Goal: Book appointment/travel/reservation

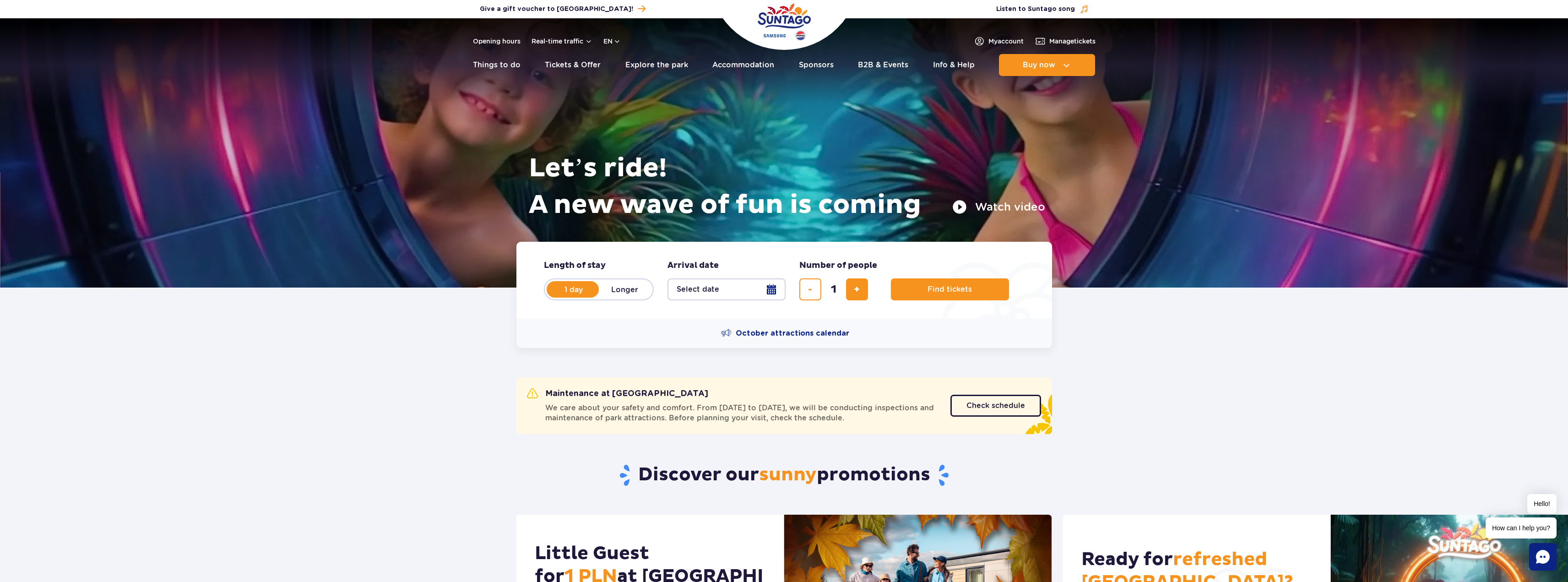
click at [773, 287] on button "Select date" at bounding box center [726, 289] width 118 height 22
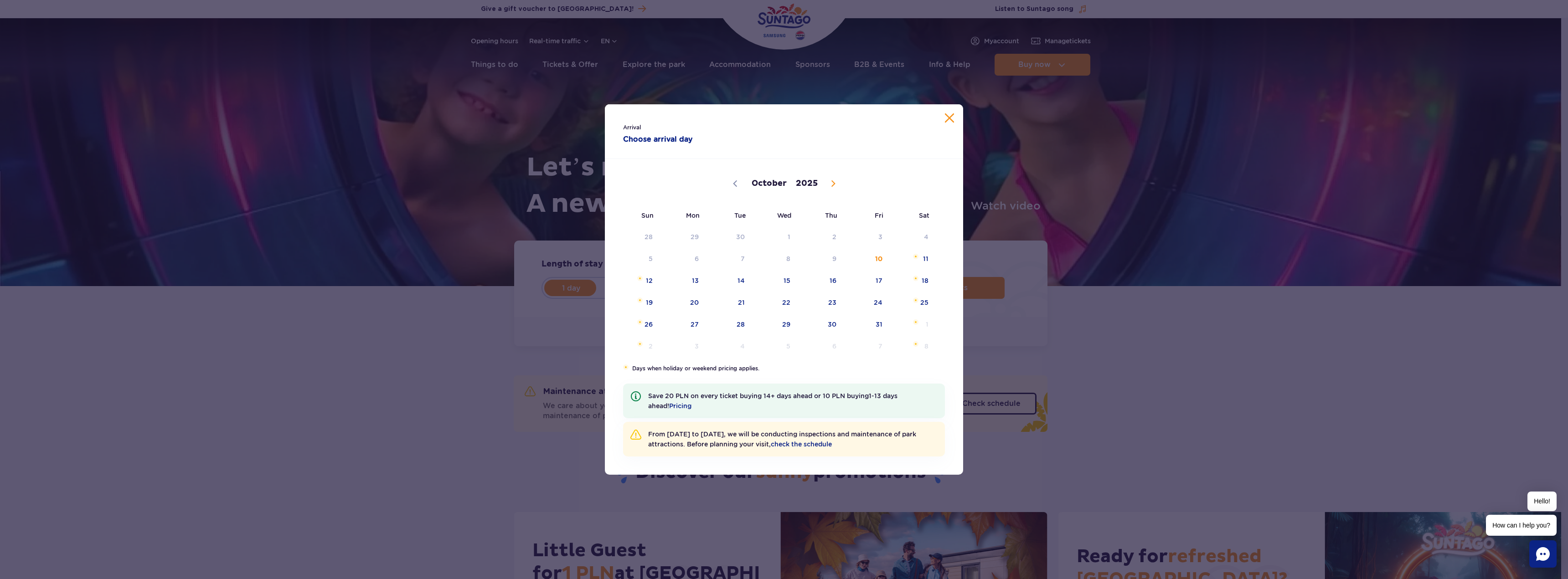
click at [830, 181] on icon at bounding box center [833, 184] width 6 height 6
select select "10"
click at [927, 232] on span "1" at bounding box center [913, 237] width 46 height 21
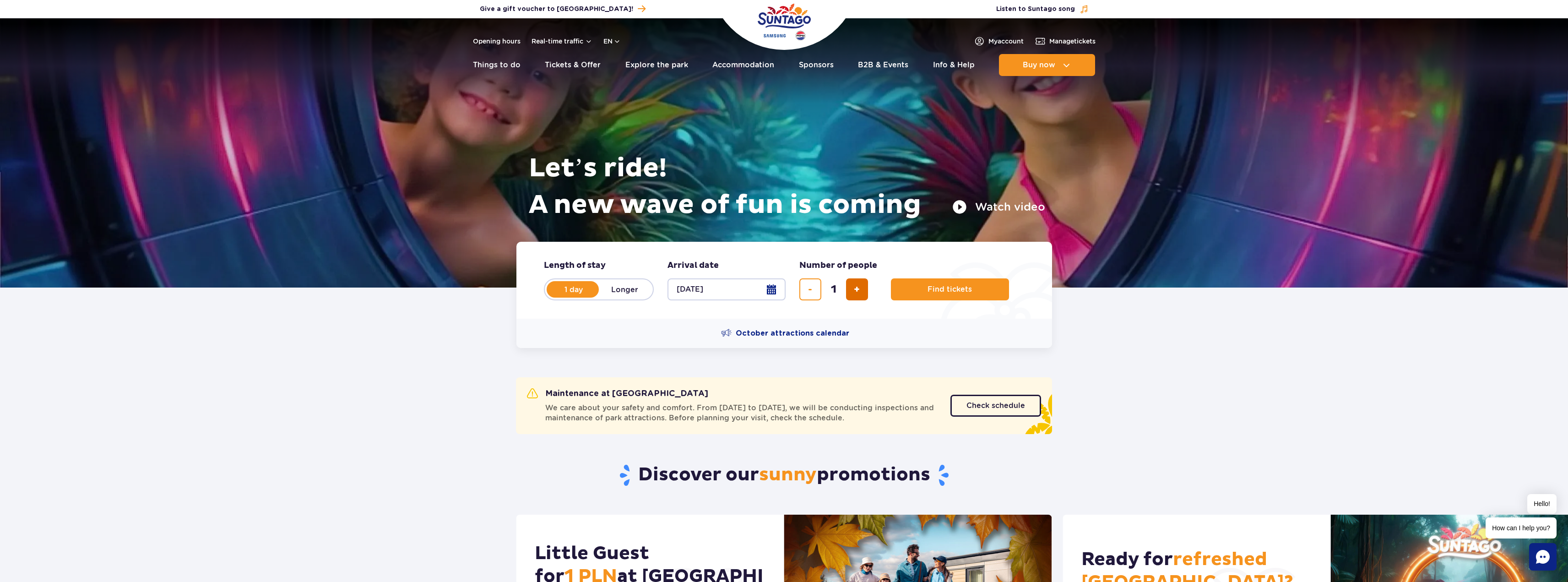
click at [856, 289] on span "add ticket" at bounding box center [857, 289] width 6 height 0
type input "4"
click at [971, 291] on span "Planning your visit to Park of Poland" at bounding box center [974, 289] width 7 height 8
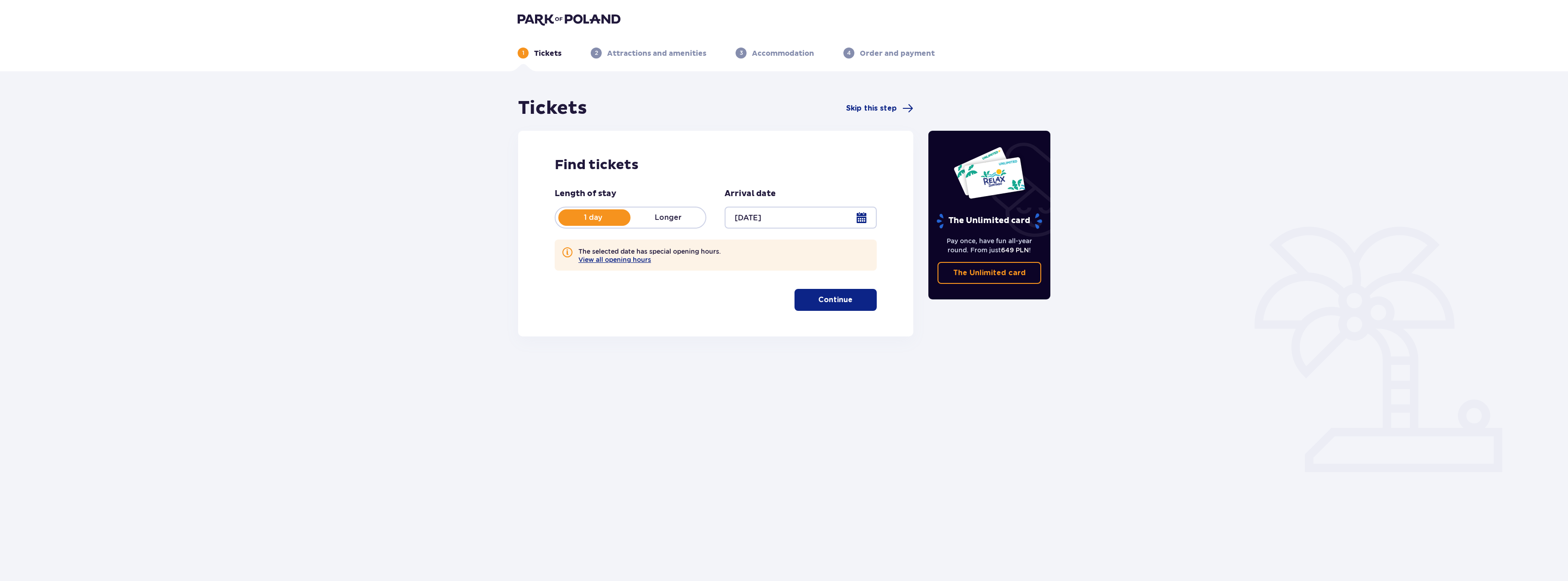
click at [847, 305] on button "Continue" at bounding box center [835, 300] width 82 height 22
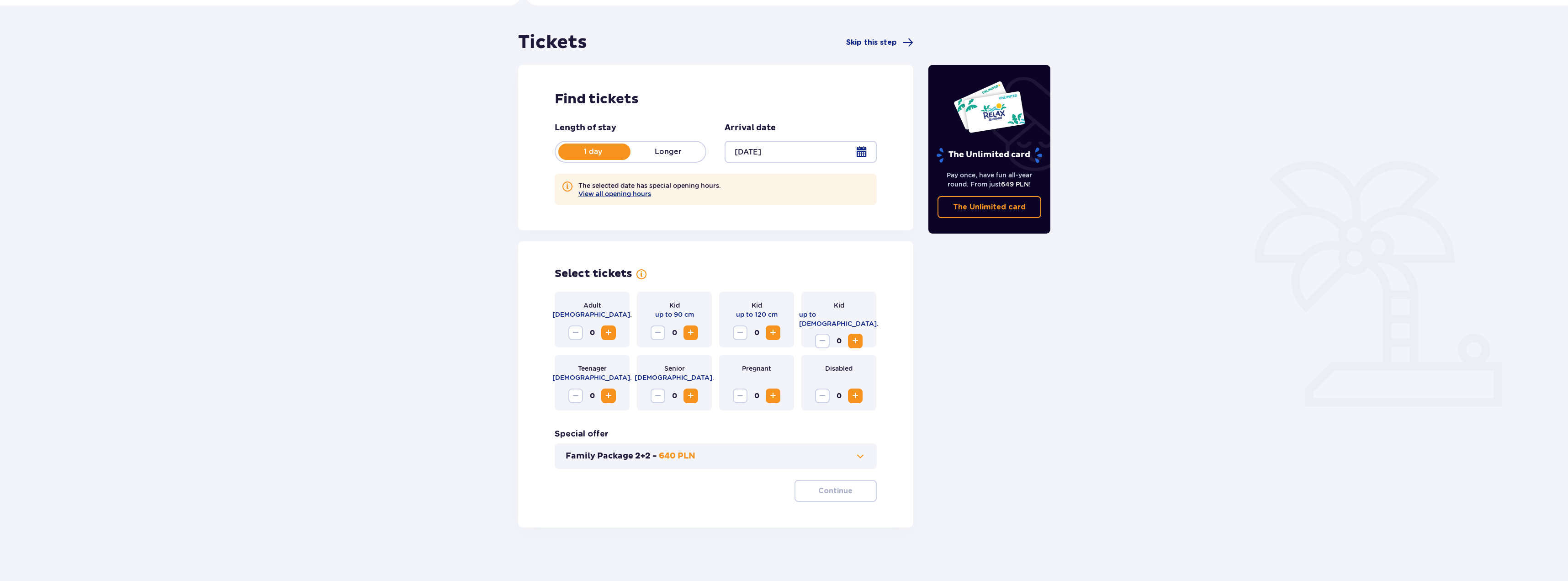
scroll to position [67, 0]
click at [863, 335] on button "Increase" at bounding box center [855, 339] width 15 height 15
click at [776, 330] on span "Increase" at bounding box center [773, 331] width 11 height 11
click at [602, 328] on button "Increase" at bounding box center [608, 331] width 15 height 15
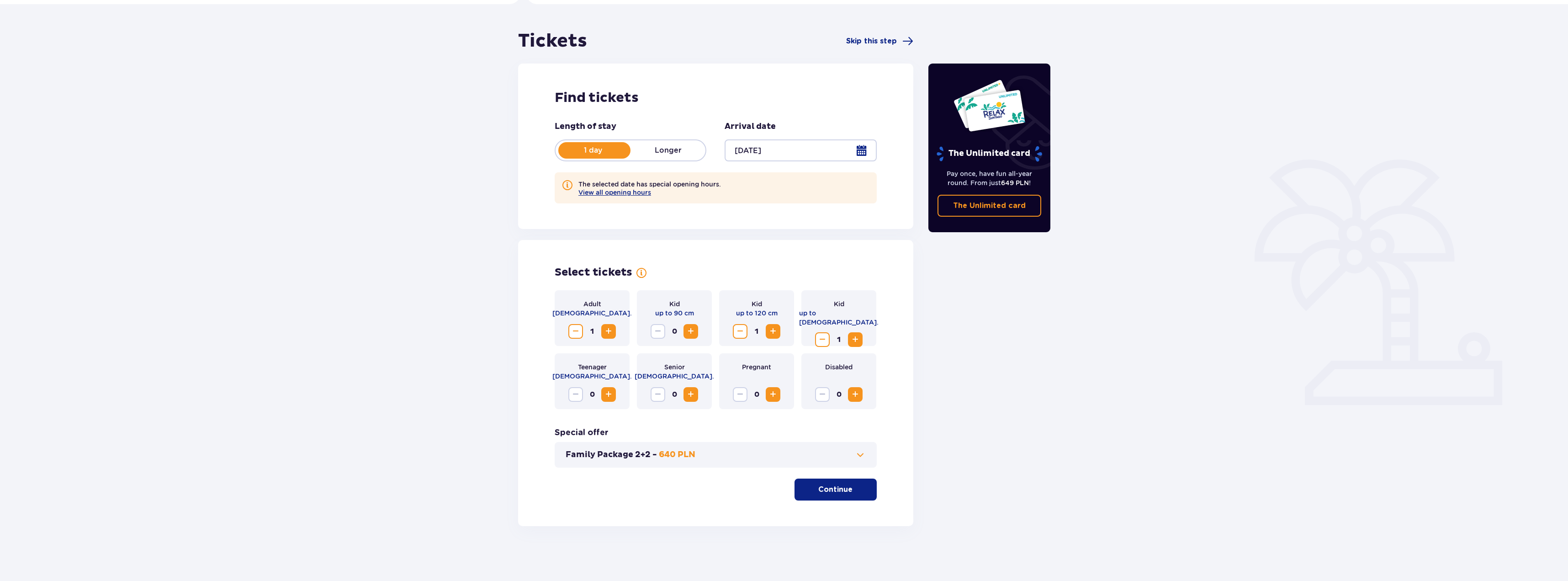
click at [608, 332] on span "Increase" at bounding box center [608, 331] width 11 height 11
click at [771, 334] on span "Increase" at bounding box center [773, 331] width 11 height 11
click at [860, 456] on span at bounding box center [860, 455] width 11 height 11
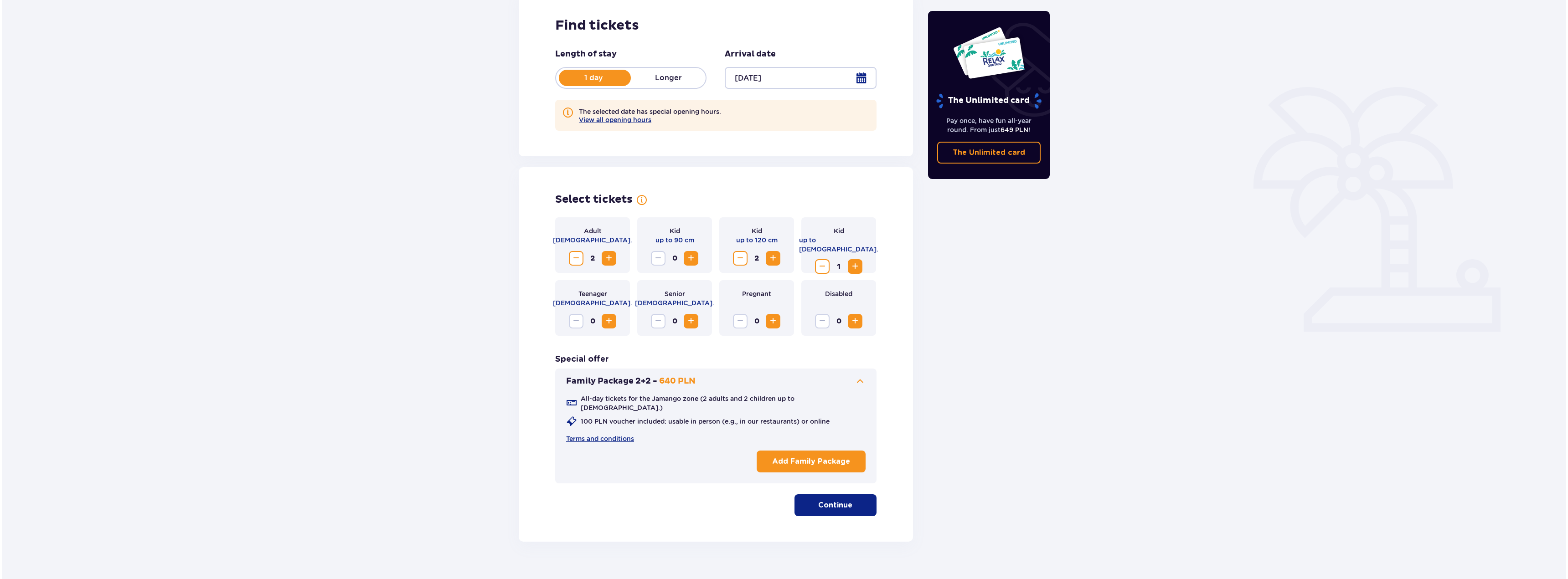
scroll to position [149, 0]
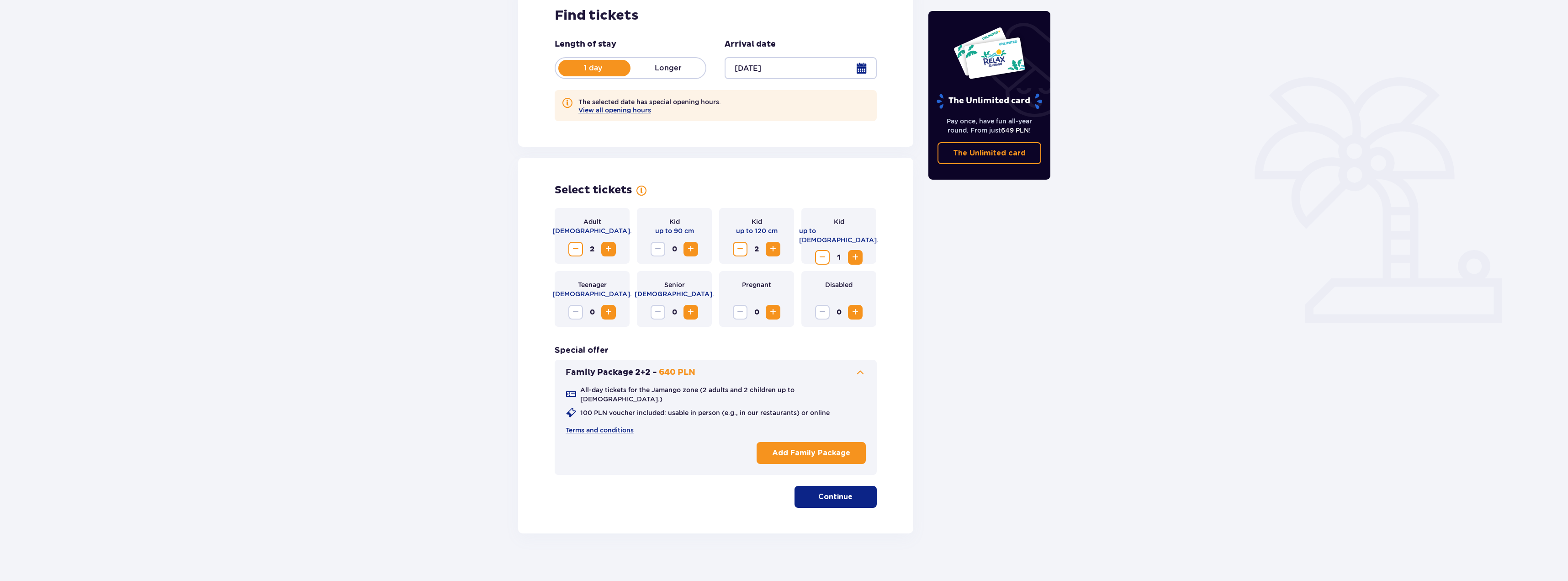
click at [835, 449] on p "Add Family Package" at bounding box center [811, 453] width 78 height 10
click at [835, 496] on button "Continue" at bounding box center [835, 497] width 82 height 22
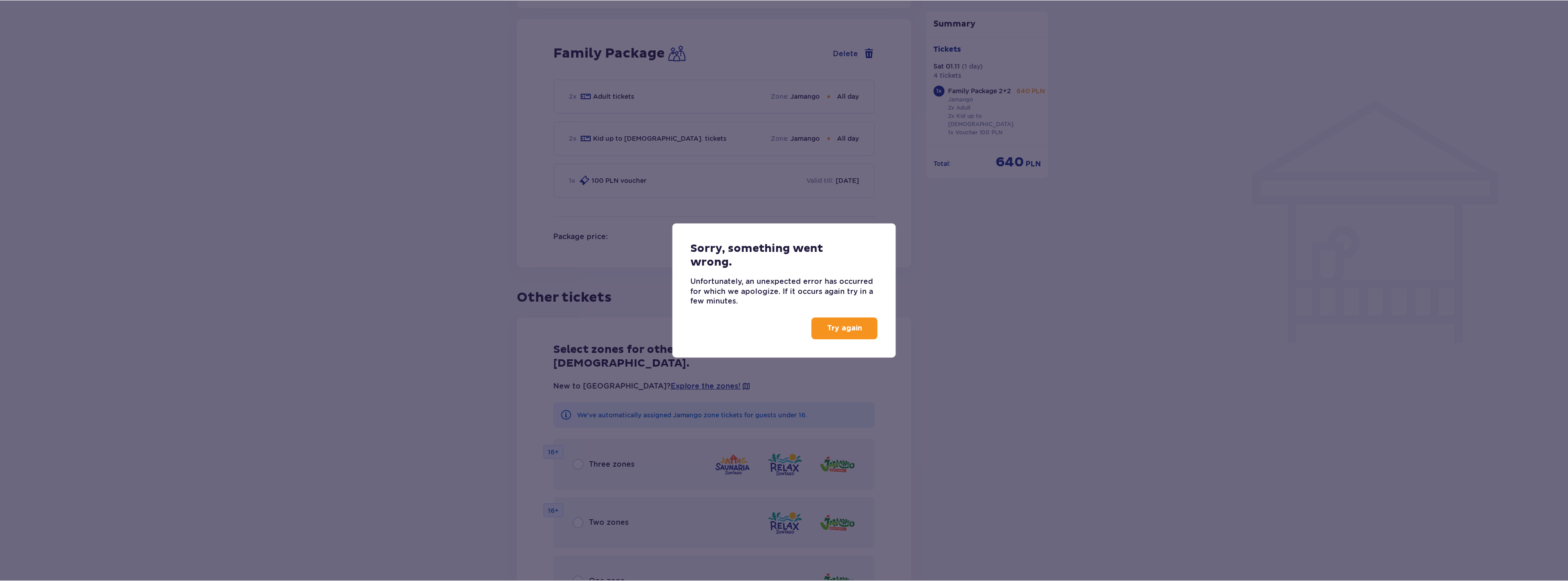
scroll to position [643, 0]
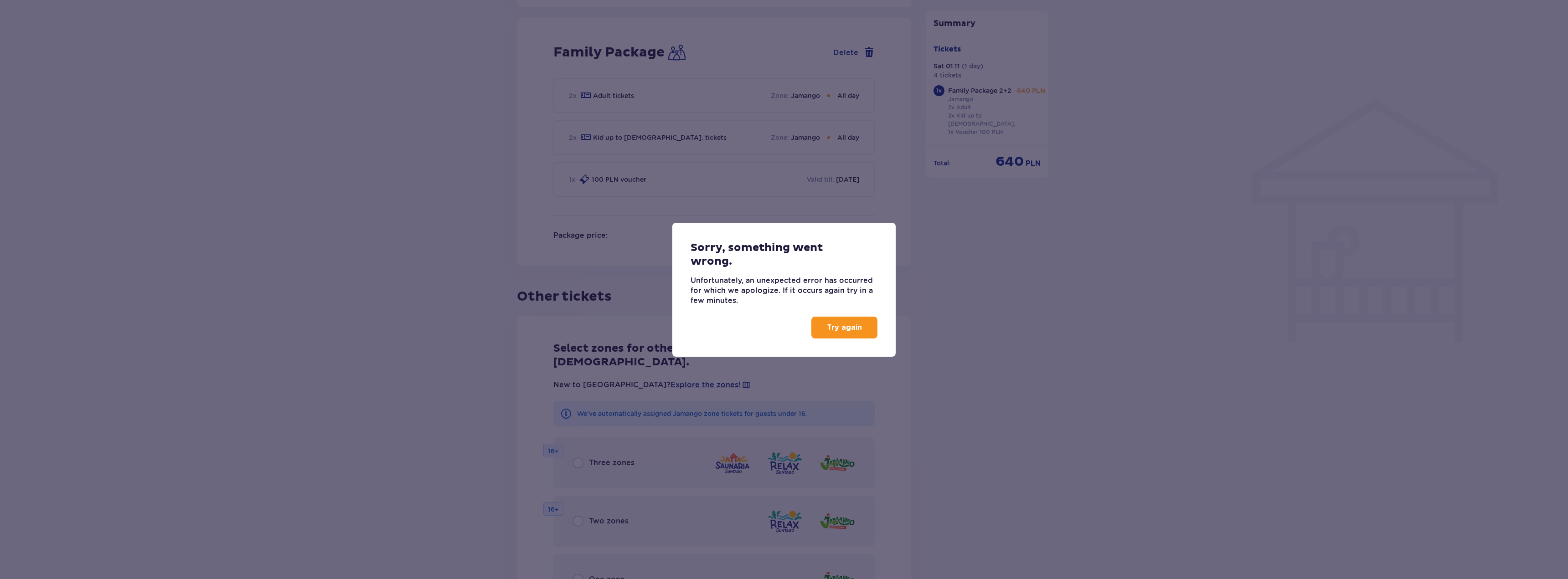
click at [842, 325] on p "Try again" at bounding box center [844, 327] width 35 height 10
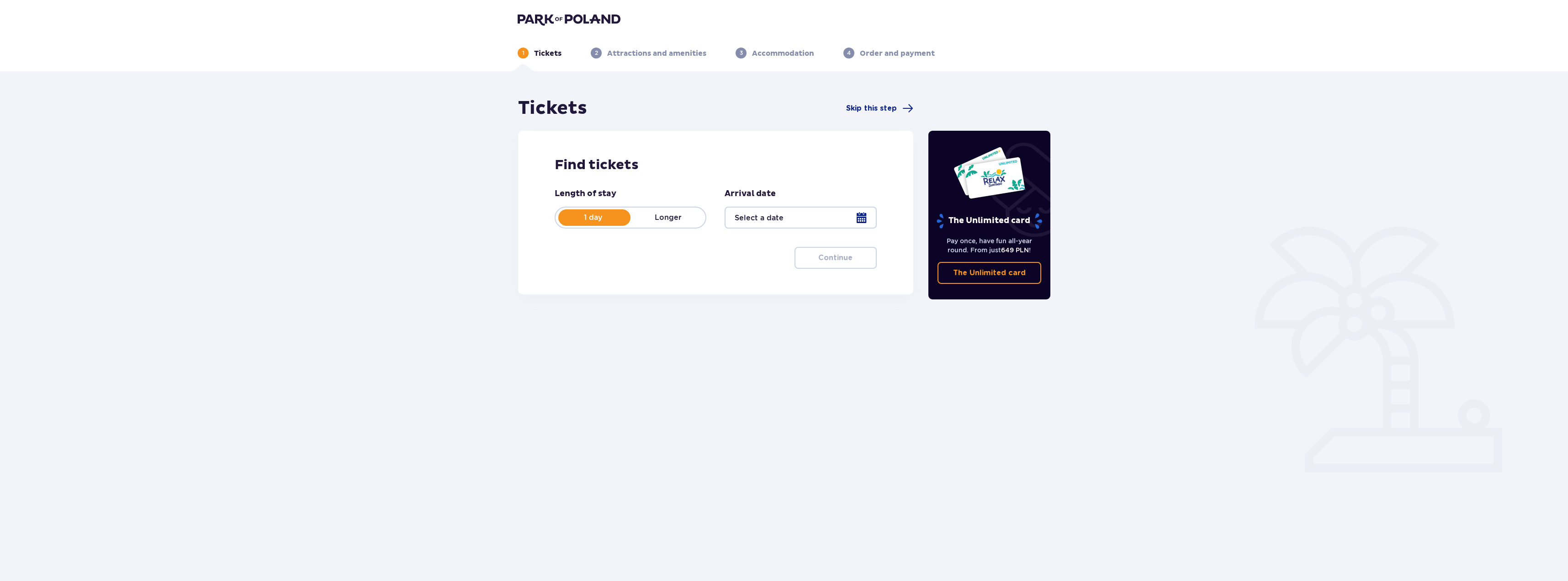
click at [859, 215] on div at bounding box center [800, 217] width 152 height 22
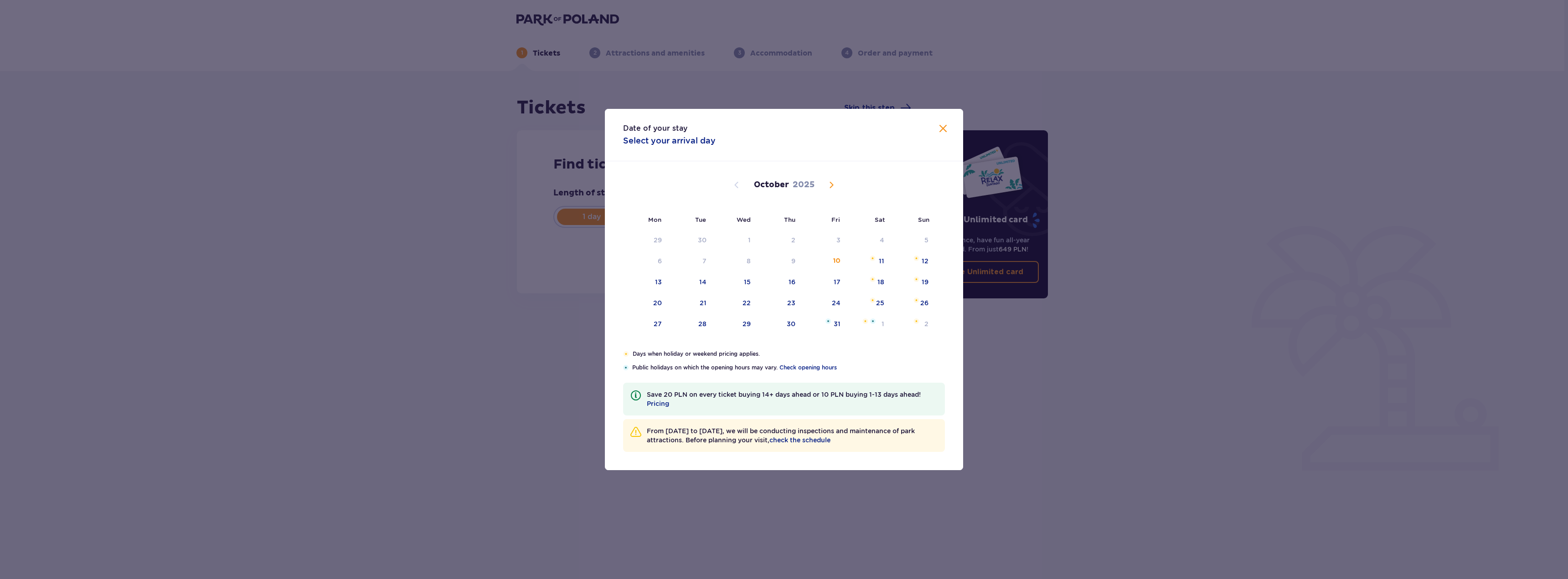
click at [832, 184] on span "Next month" at bounding box center [831, 185] width 11 height 11
click at [887, 238] on div "1" at bounding box center [867, 240] width 44 height 20
type input "01.11.25"
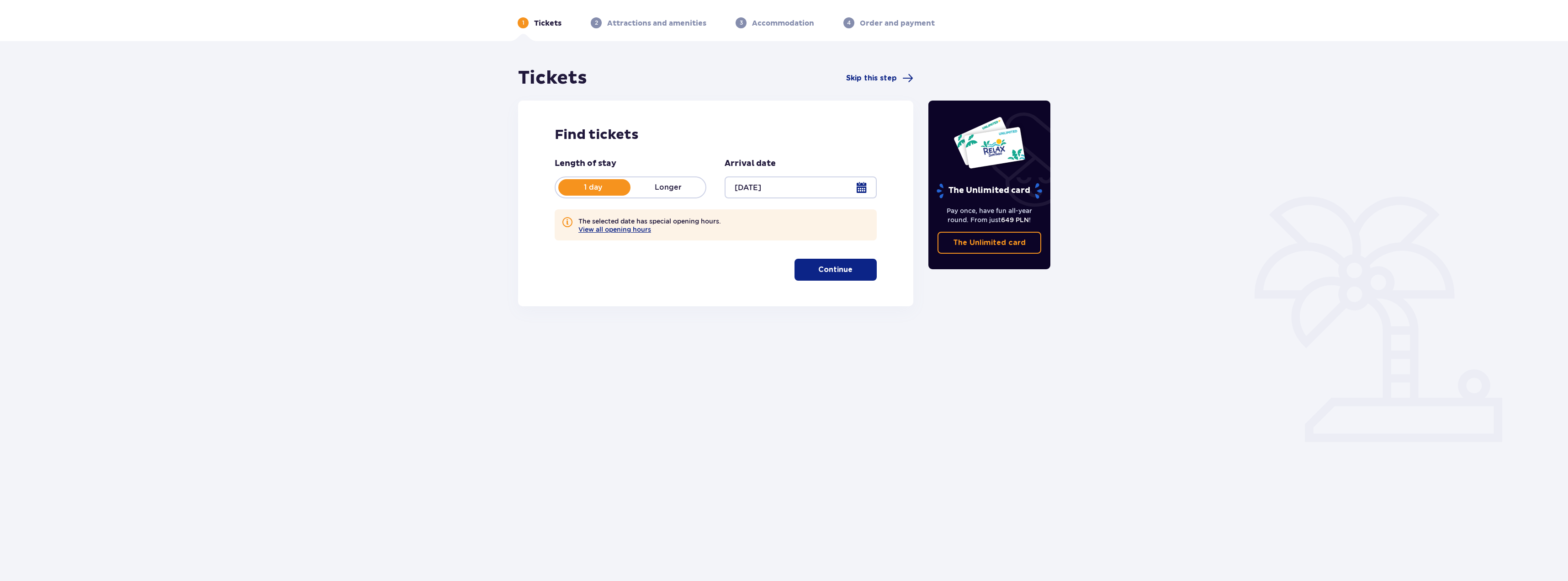
scroll to position [33, 0]
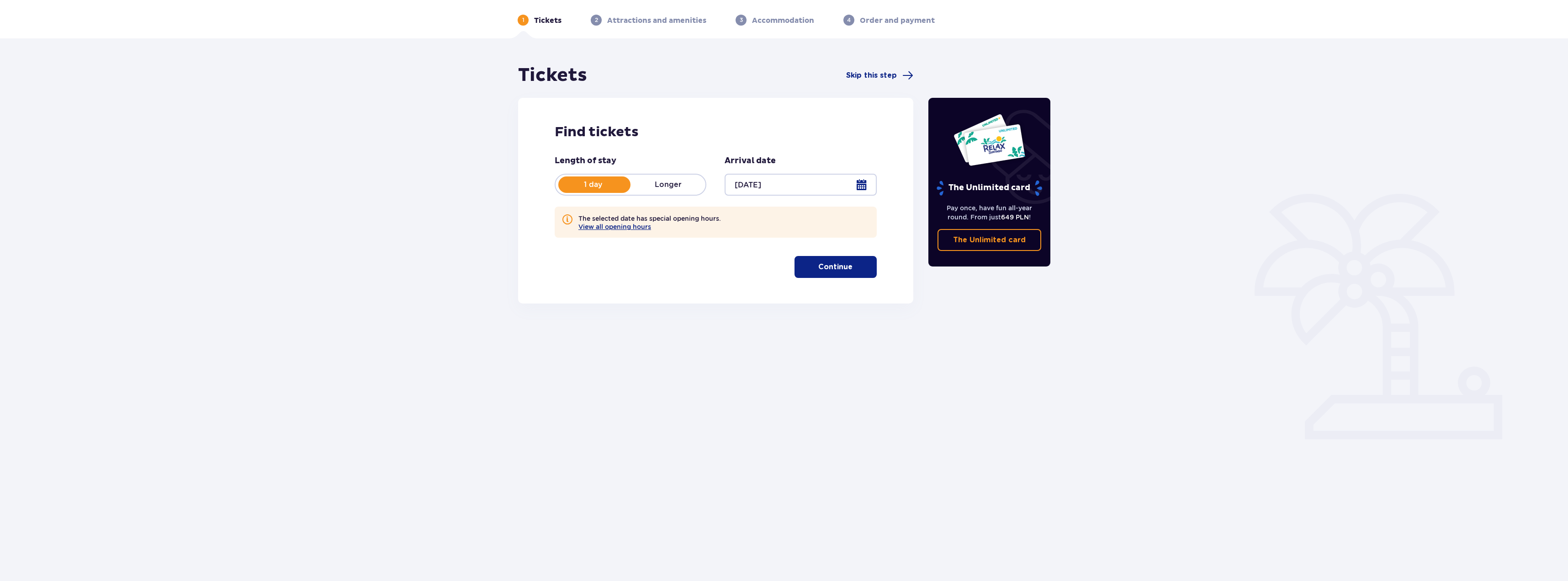
click at [841, 264] on p "Continue" at bounding box center [835, 267] width 34 height 10
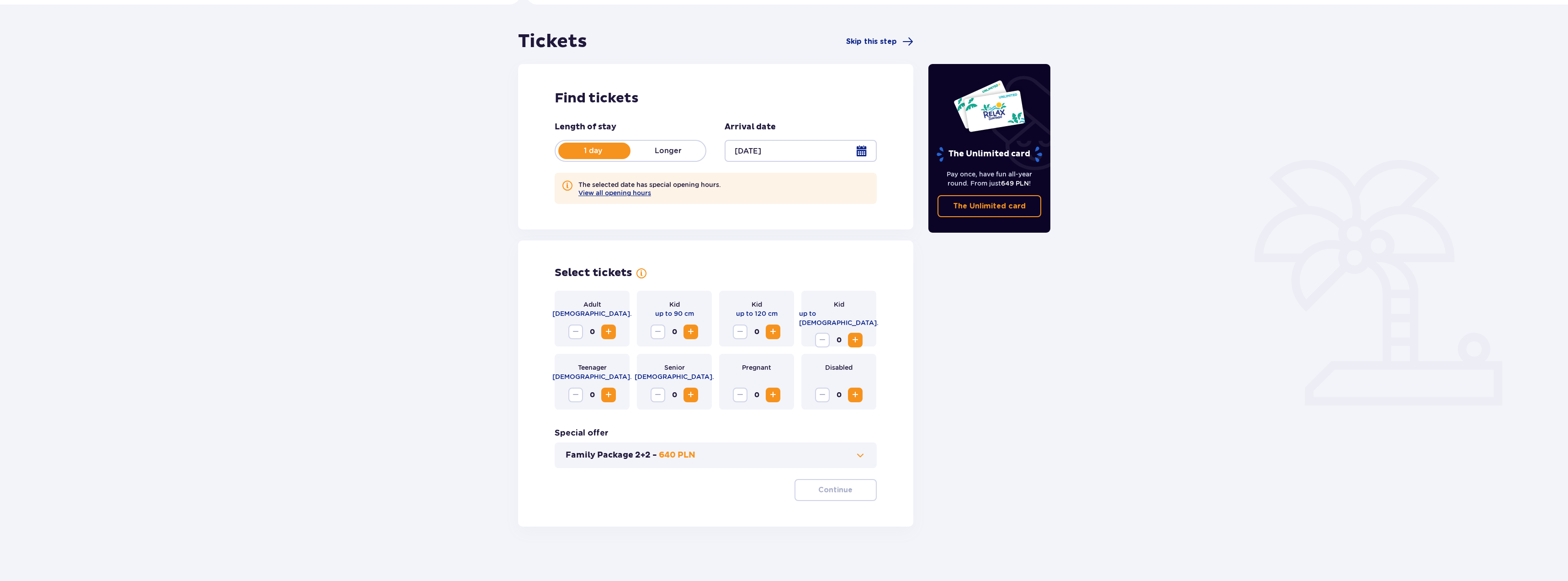
scroll to position [67, 0]
click at [674, 455] on p "640 PLN" at bounding box center [677, 455] width 37 height 11
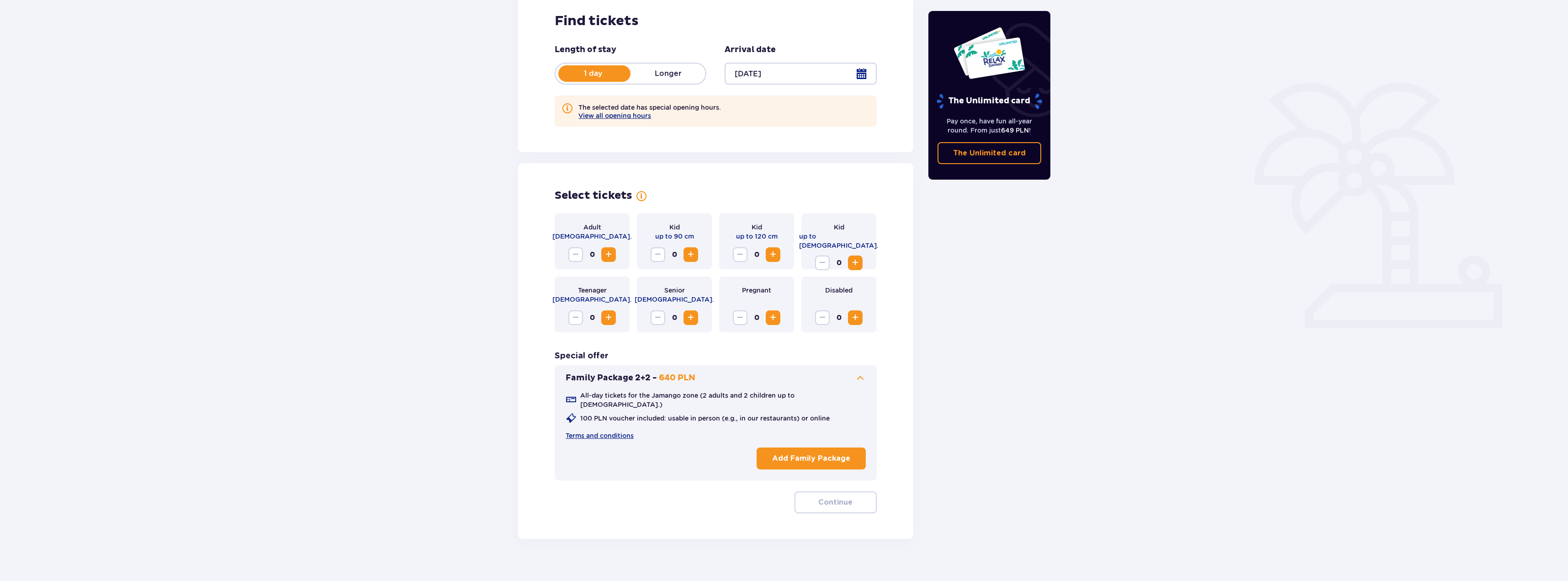
scroll to position [150, 0]
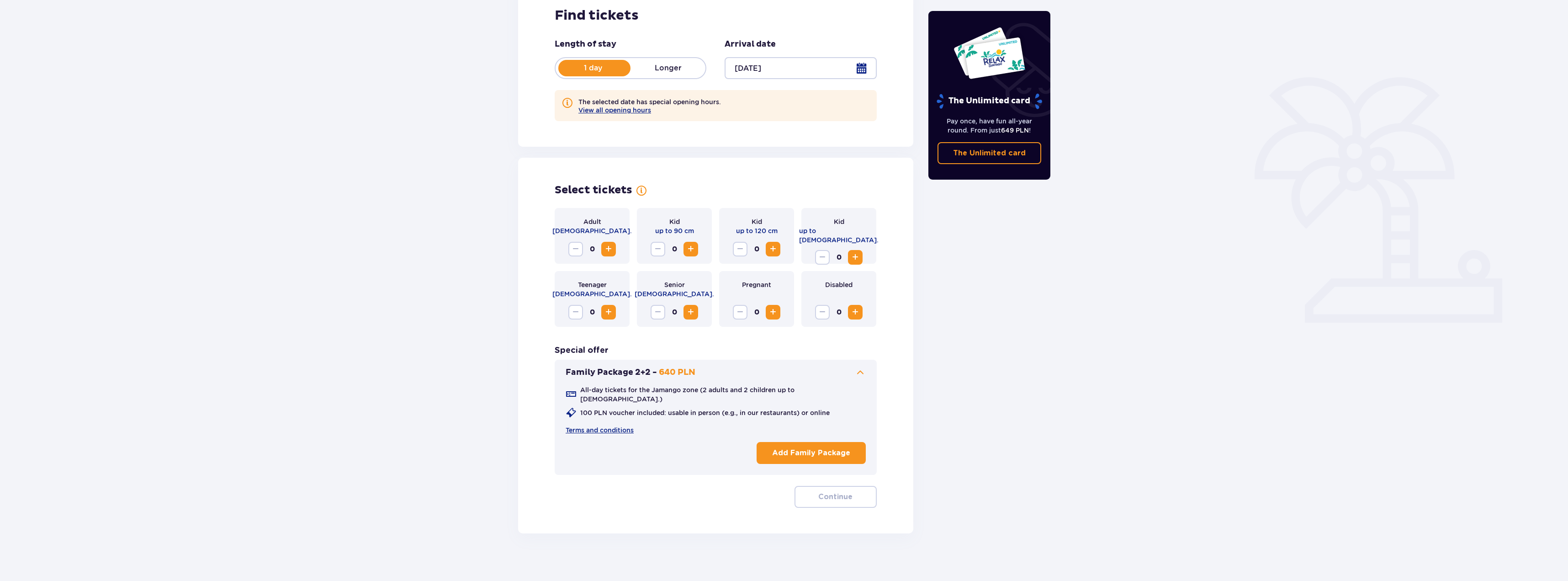
click at [830, 448] on p "Add Family Package" at bounding box center [811, 453] width 78 height 10
click at [844, 493] on p "Continue" at bounding box center [835, 497] width 34 height 10
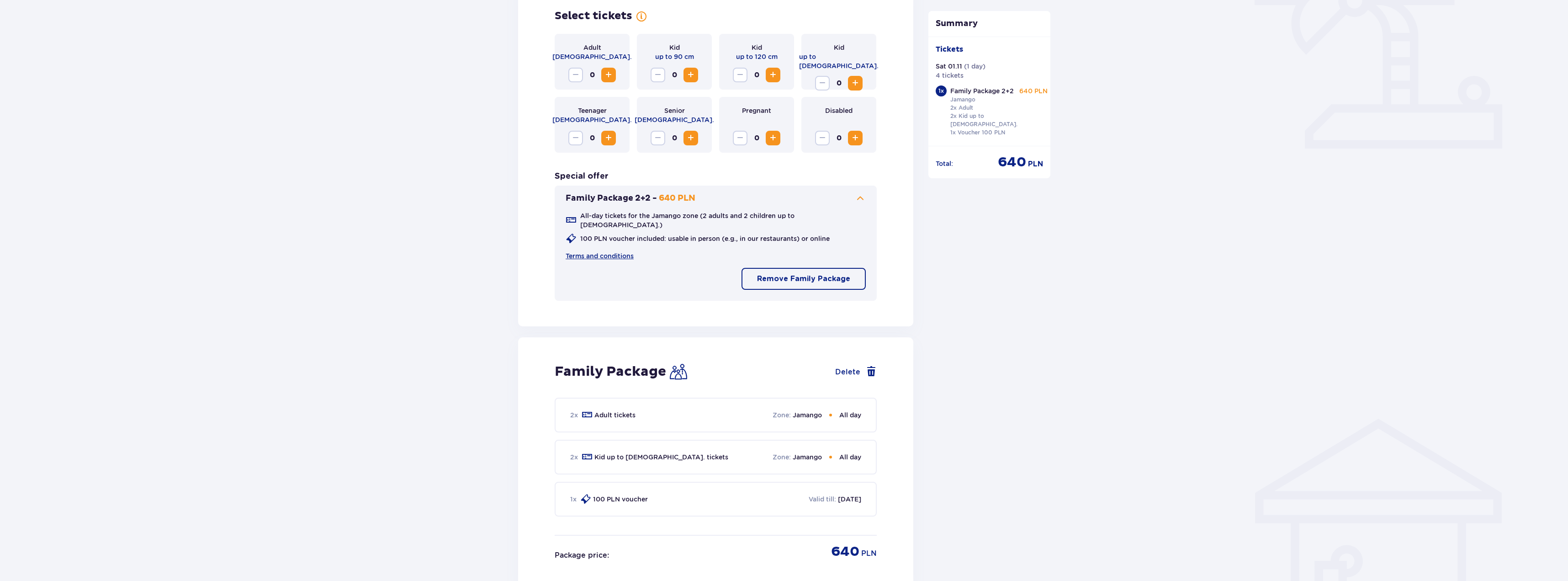
scroll to position [323, 0]
click at [776, 68] on button "Increase" at bounding box center [773, 76] width 15 height 15
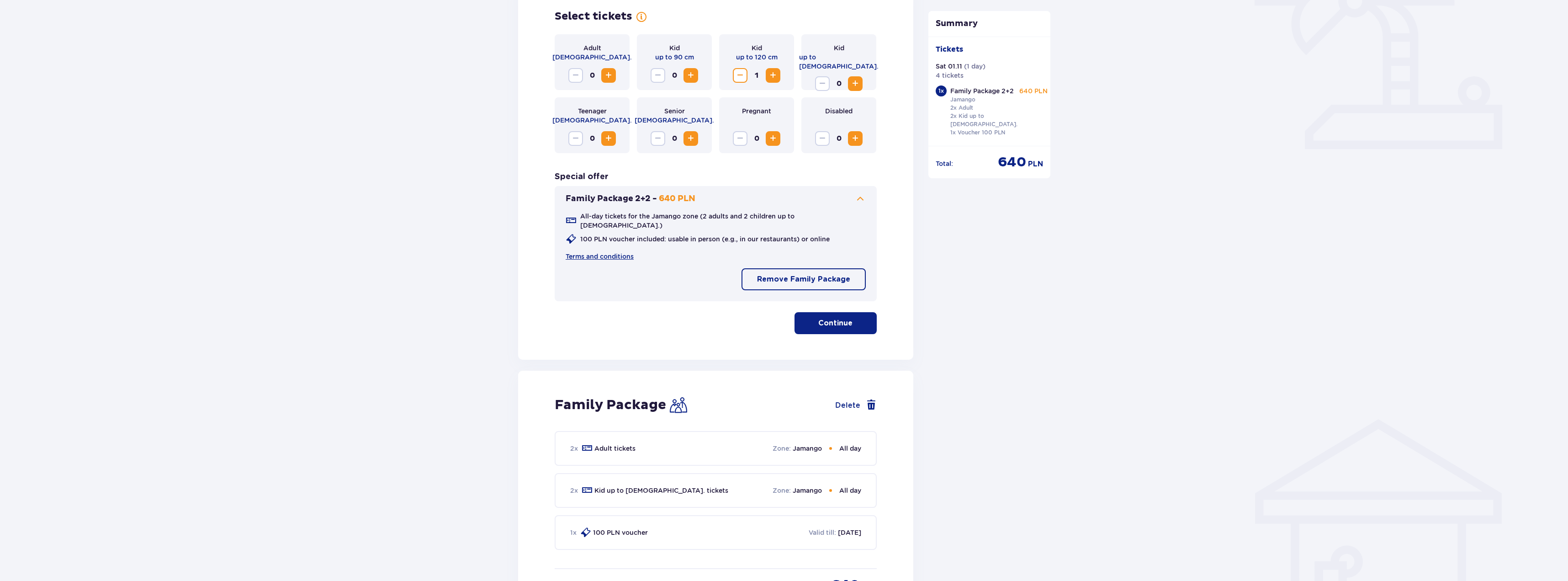
click at [841, 318] on p "Continue" at bounding box center [835, 323] width 34 height 10
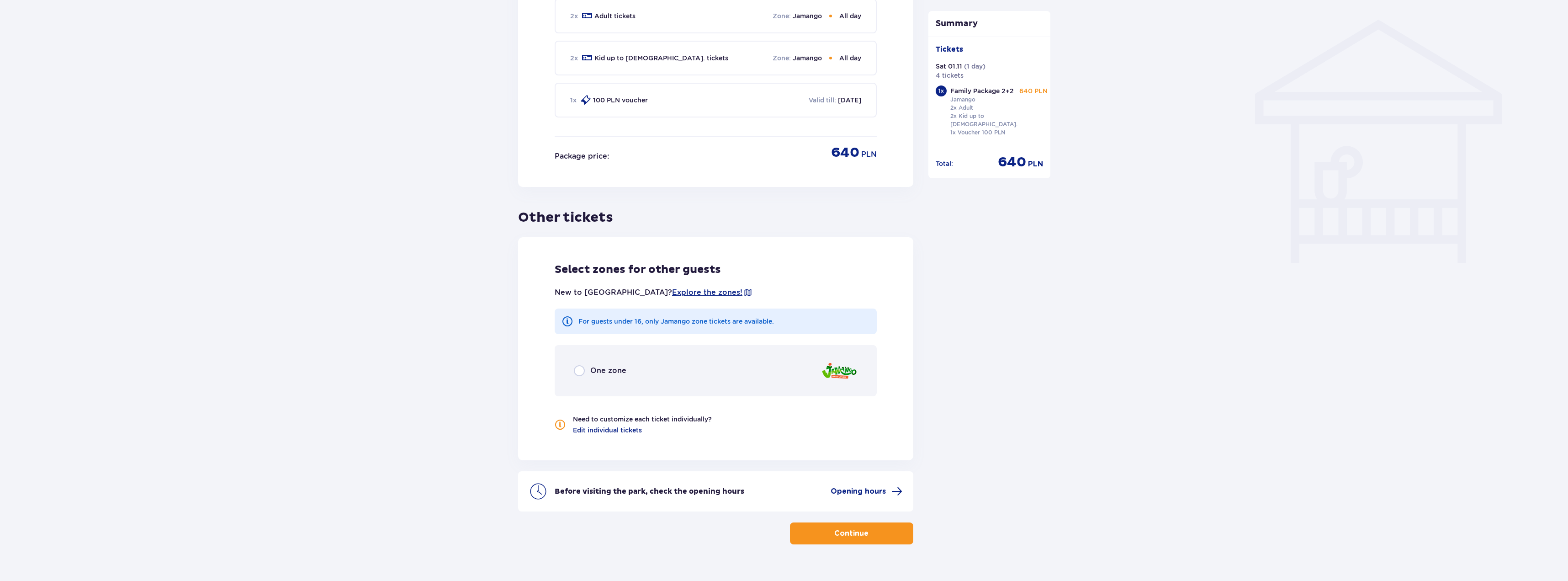
scroll to position [734, 0]
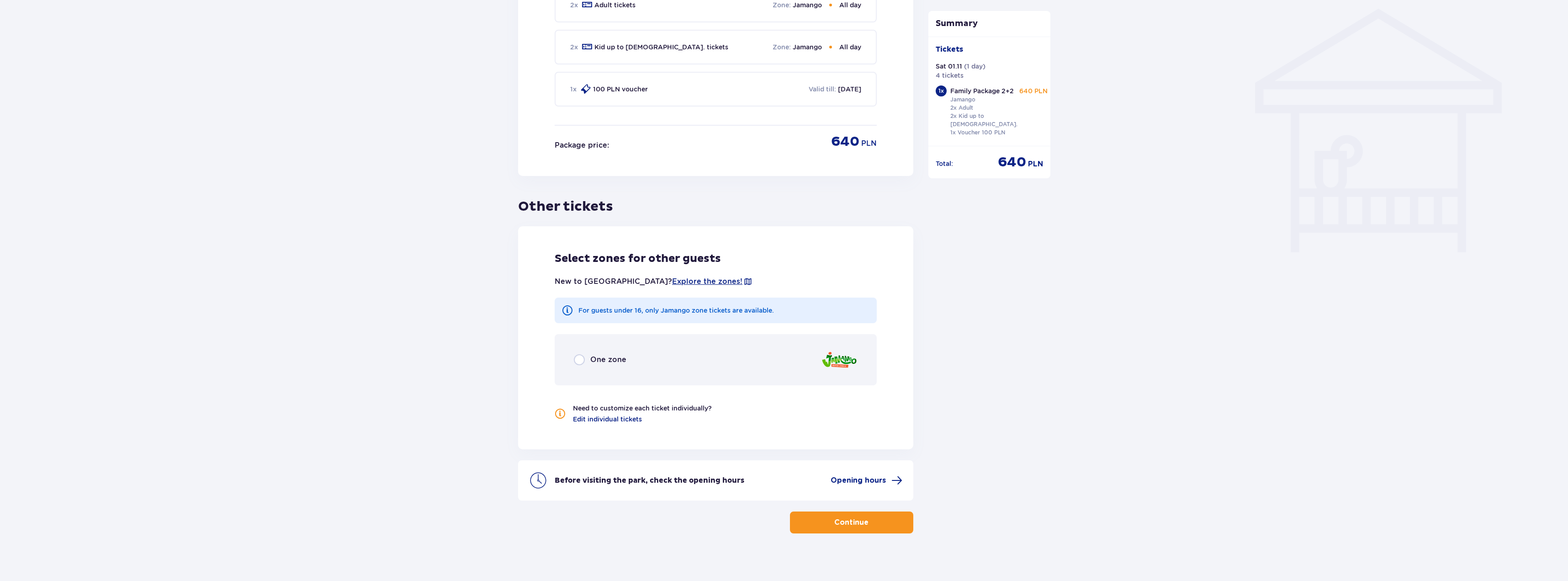
click at [586, 354] on div "One zone" at bounding box center [600, 359] width 52 height 11
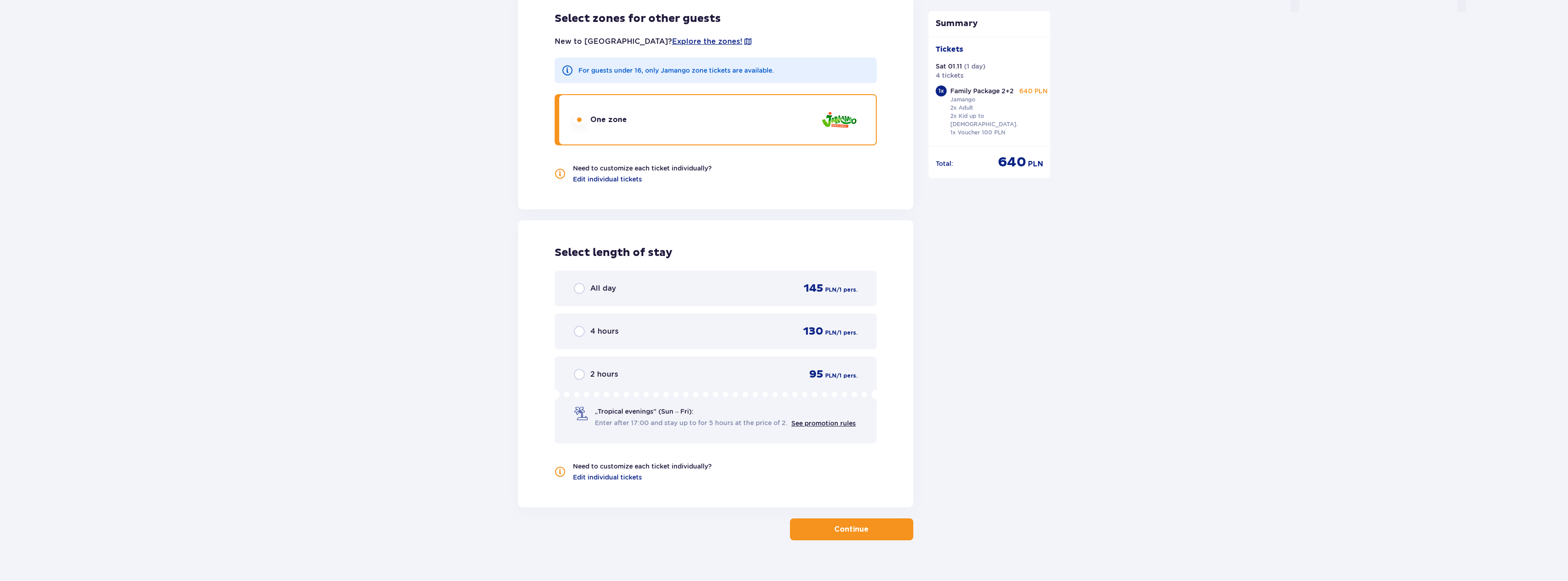
scroll to position [980, 0]
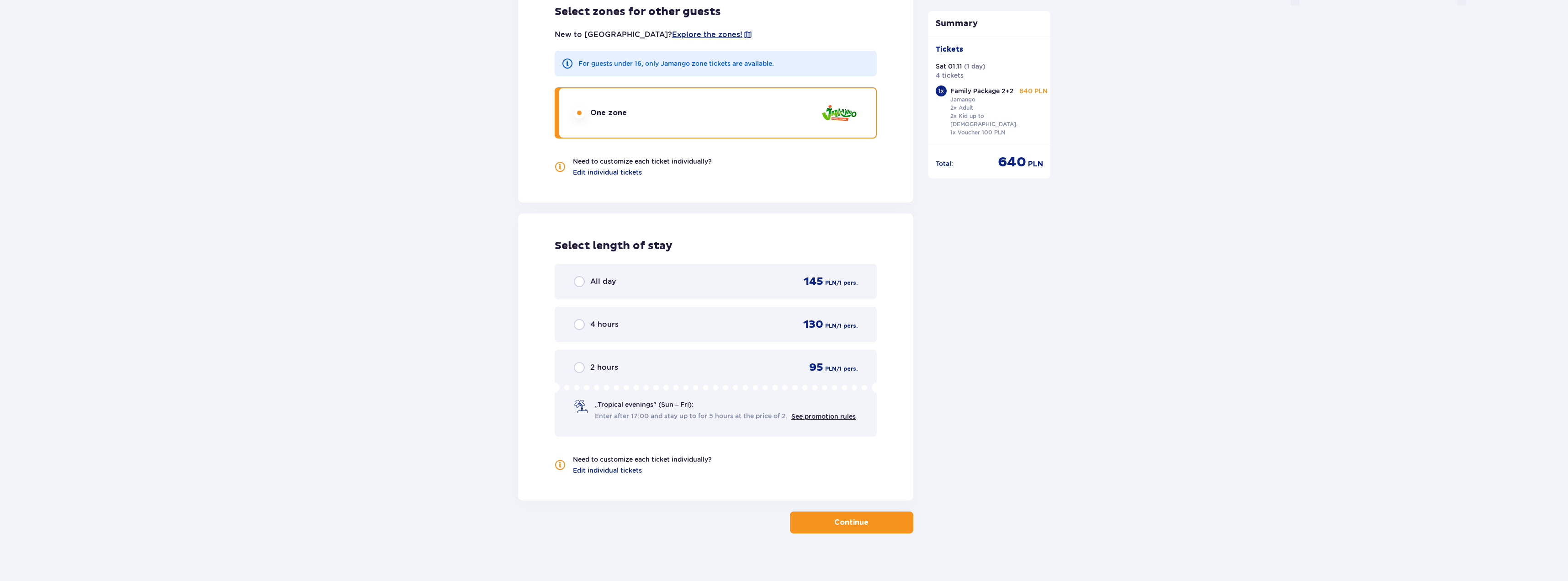
click at [580, 276] on input "radio" at bounding box center [580, 281] width 11 height 11
radio input "true"
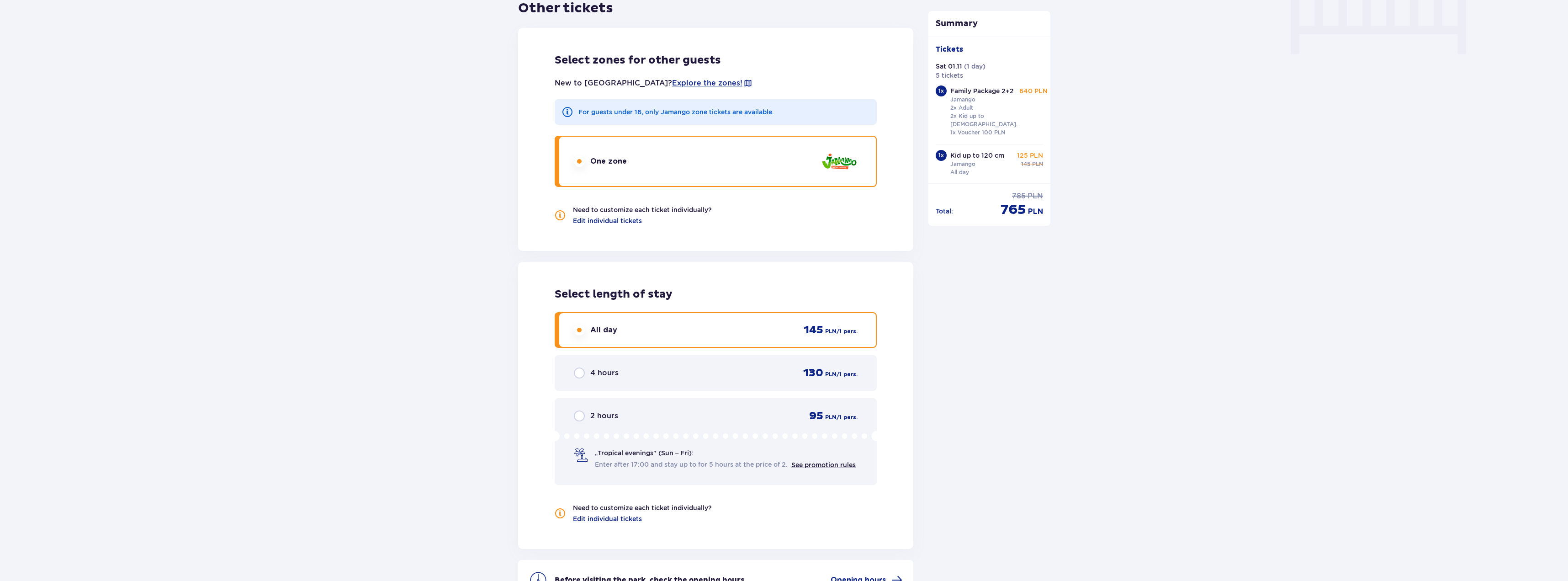
scroll to position [940, 0]
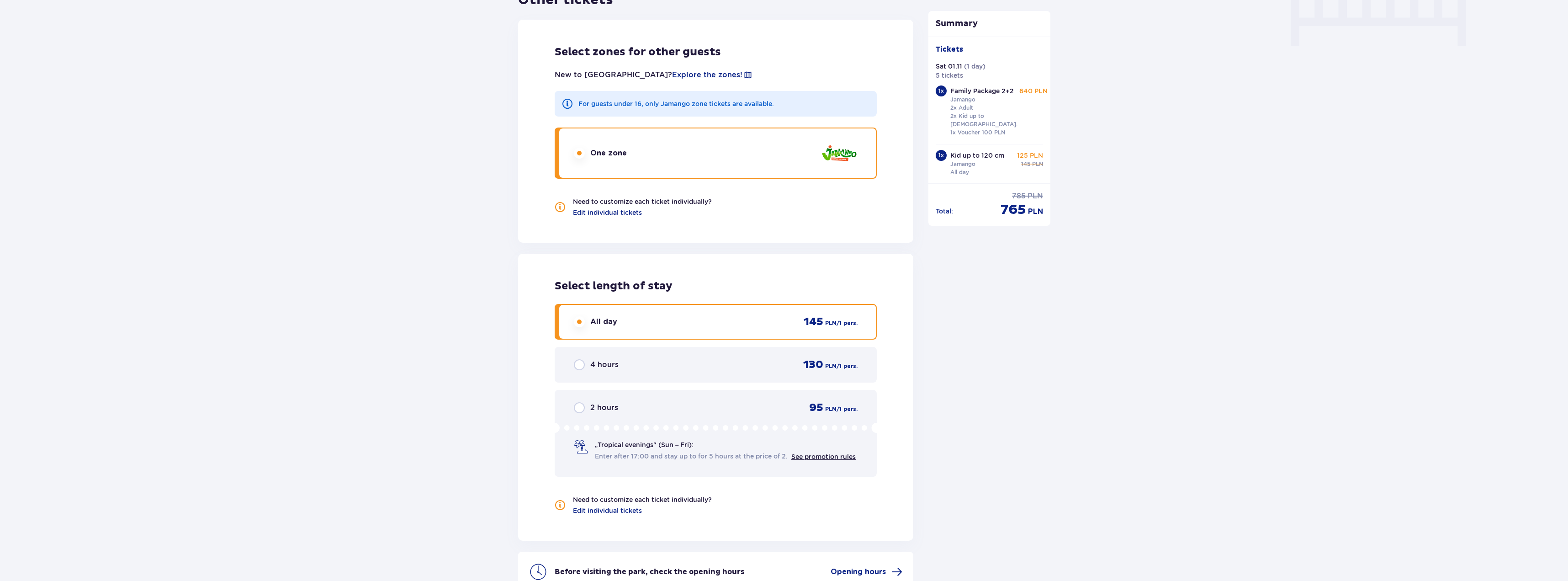
click at [577, 359] on input "radio" at bounding box center [580, 365] width 11 height 11
radio input "true"
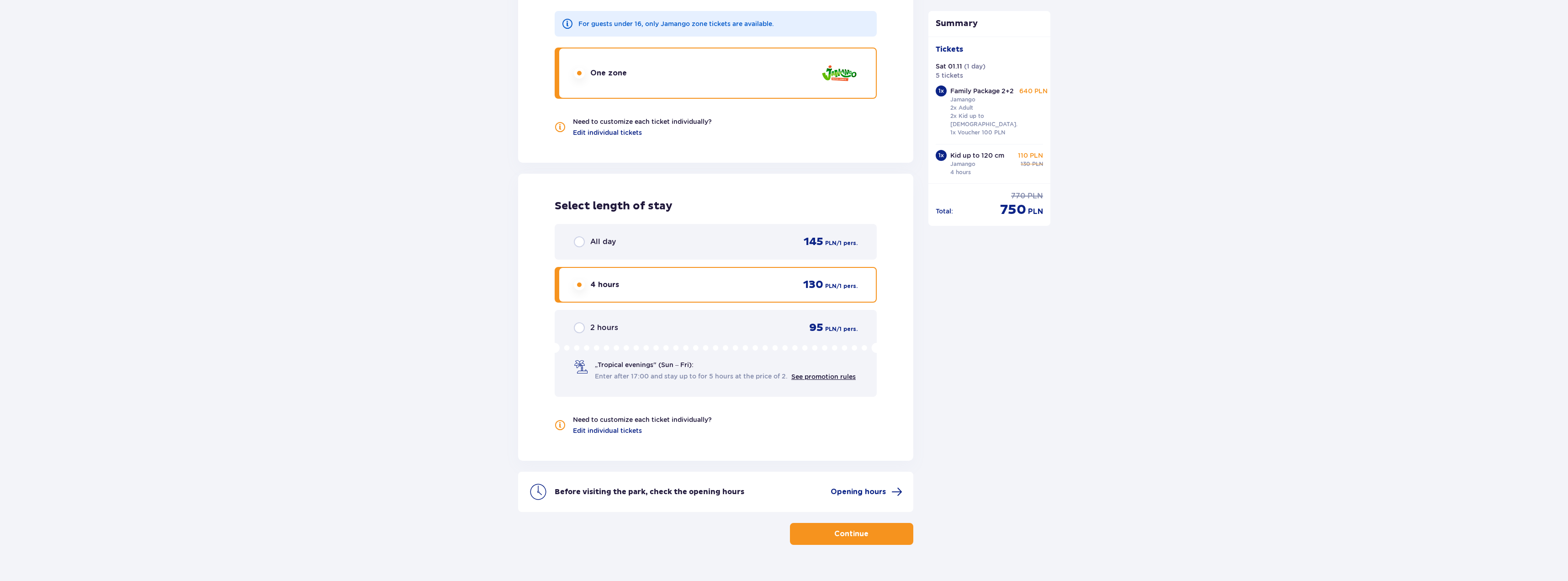
scroll to position [1031, 0]
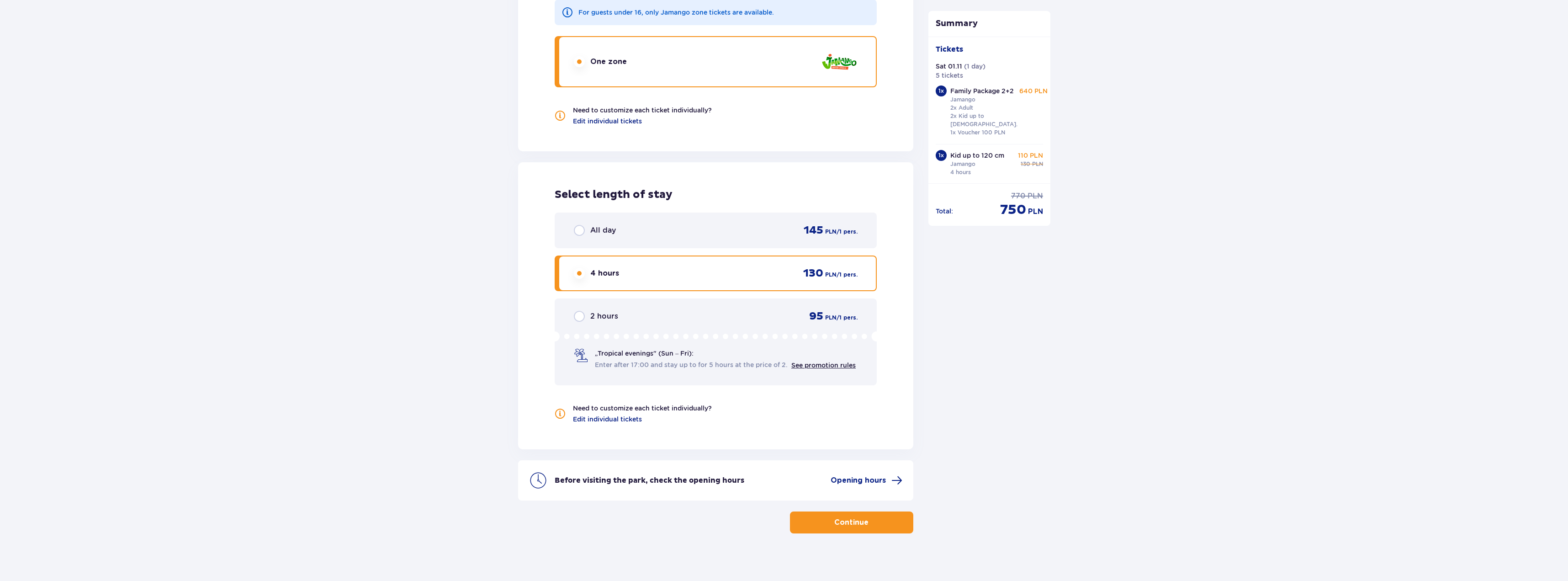
click at [580, 225] on input "radio" at bounding box center [580, 230] width 11 height 11
radio input "true"
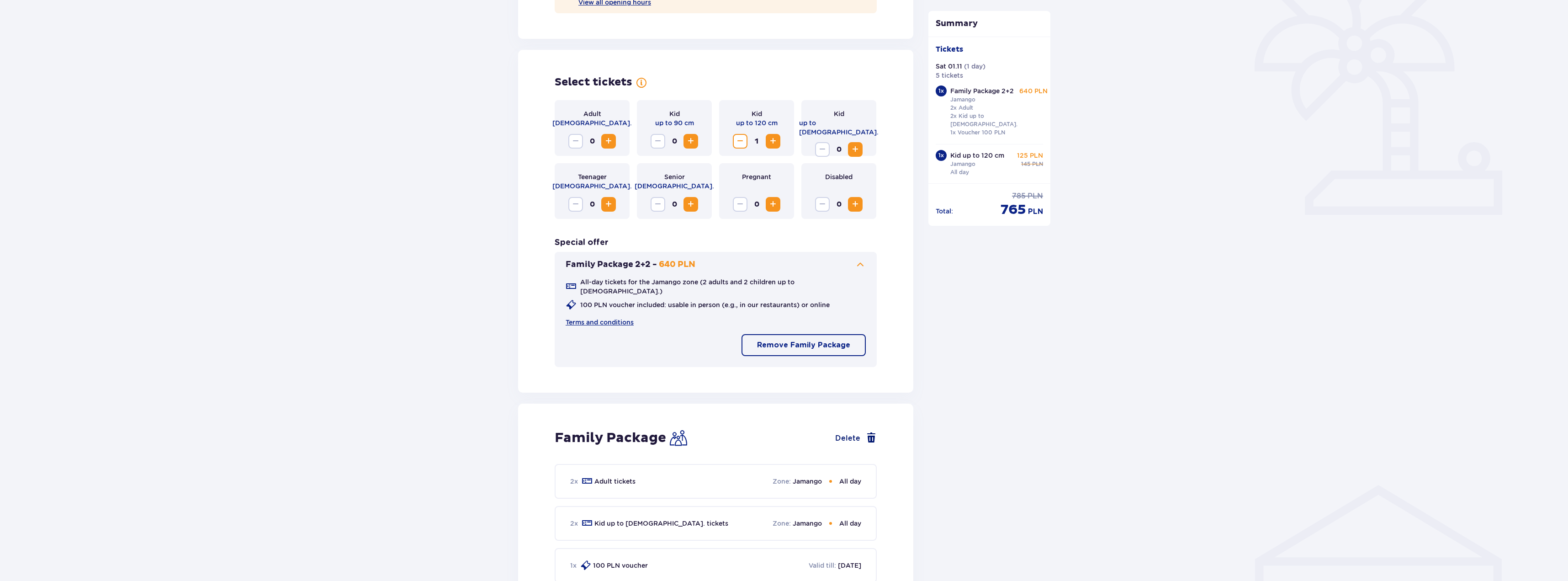
scroll to position [254, 0]
click at [614, 145] on button "Increase" at bounding box center [608, 144] width 15 height 15
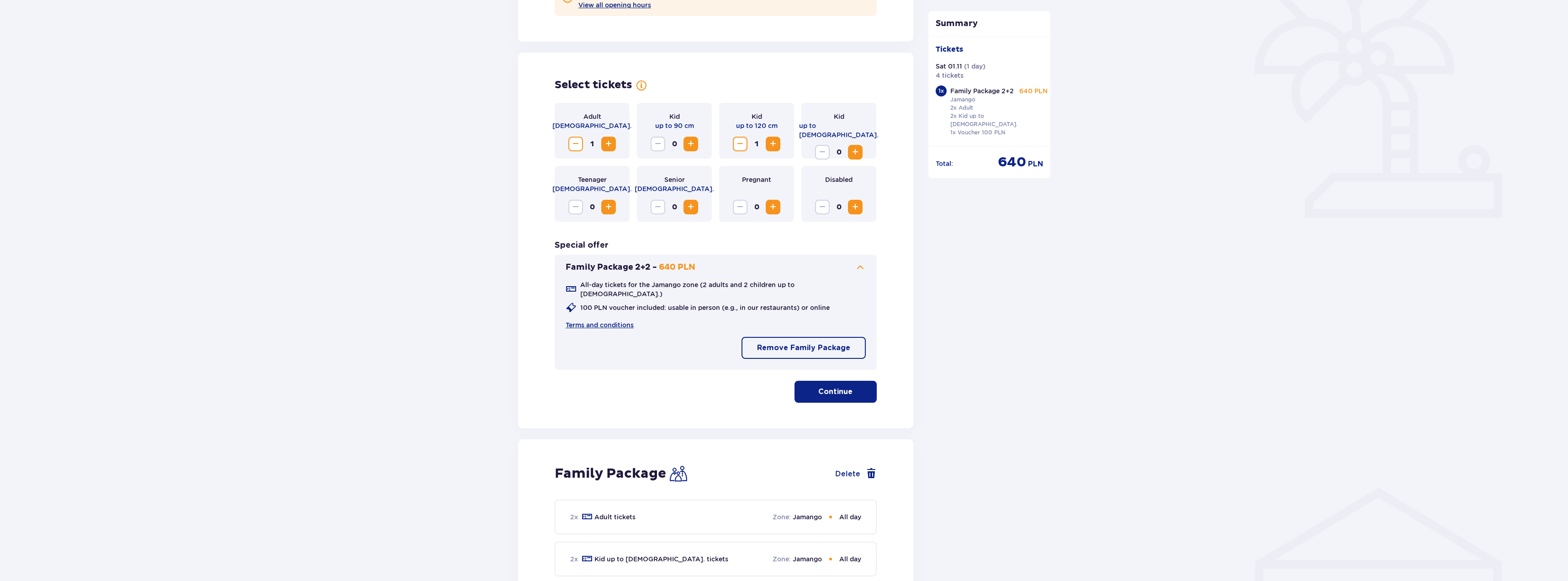
click at [830, 343] on p "Remove Family Package" at bounding box center [804, 348] width 93 height 10
click at [774, 143] on span "Increase" at bounding box center [773, 144] width 11 height 11
click at [608, 141] on span "Increase" at bounding box center [608, 144] width 11 height 11
click at [858, 146] on span "Increase" at bounding box center [855, 152] width 11 height 11
click at [1019, 223] on div "Summary Tickets removed from cart Tickets Sat 01.11 ( 1 day ) 4 tickets 1 x Fam…" at bounding box center [990, 307] width 137 height 929
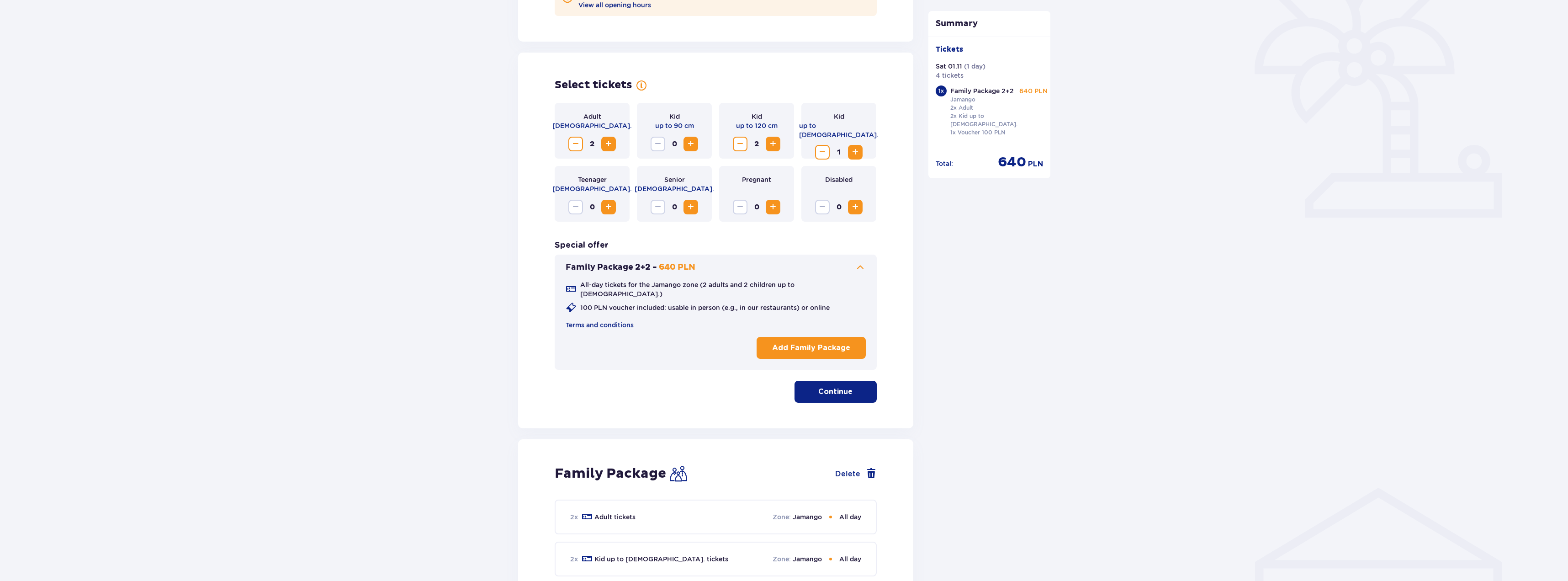
click at [835, 388] on p "Continue" at bounding box center [835, 392] width 34 height 10
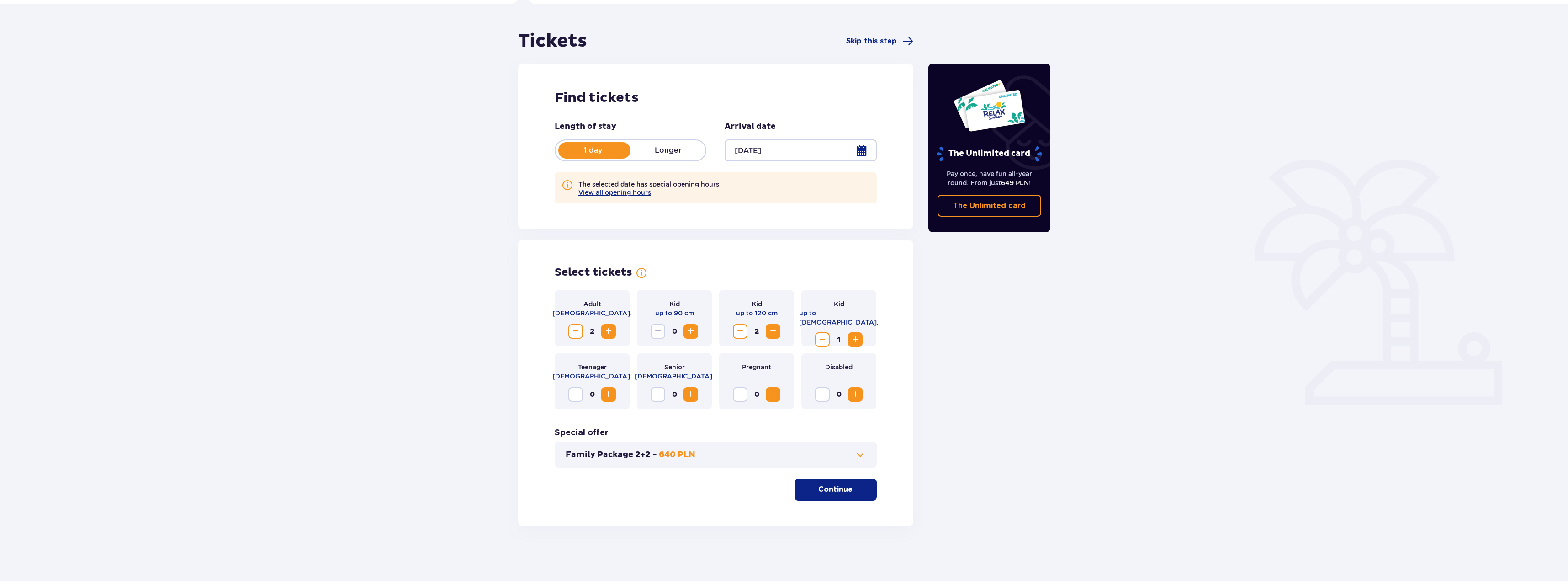
scroll to position [67, 0]
click at [849, 485] on span "button" at bounding box center [854, 489] width 11 height 11
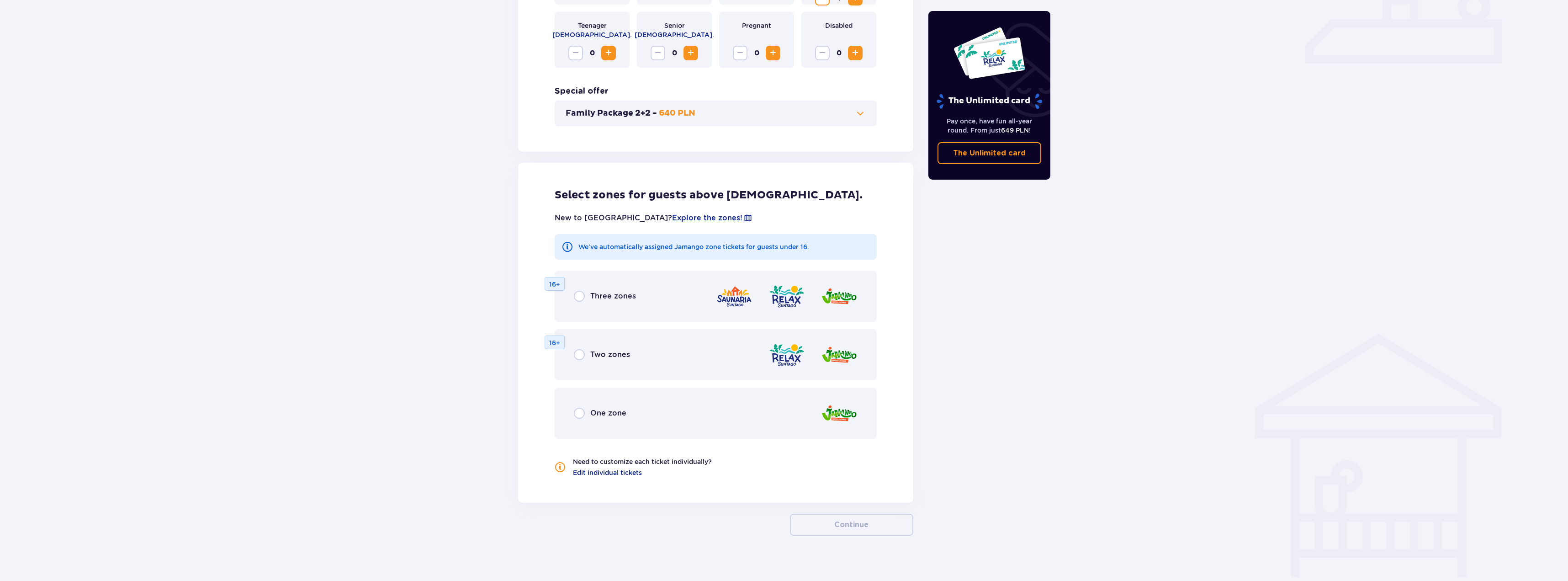
scroll to position [418, 0]
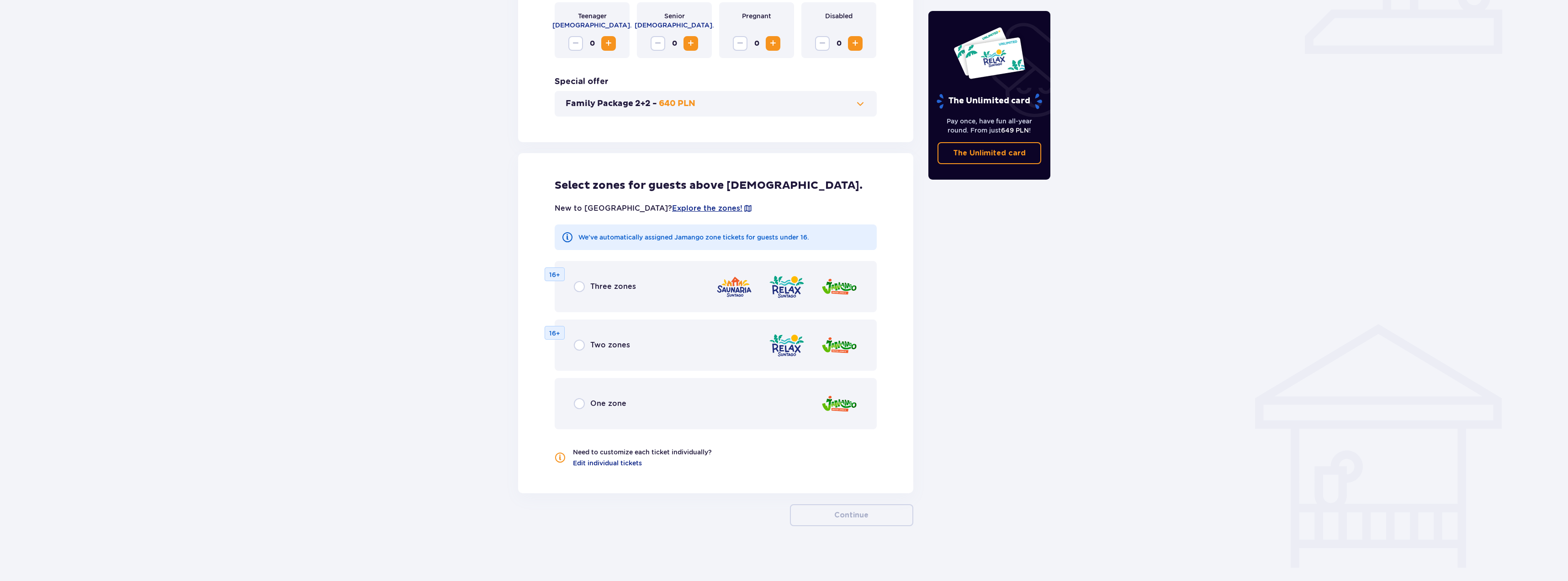
click at [581, 403] on input "radio" at bounding box center [580, 403] width 11 height 11
radio input "true"
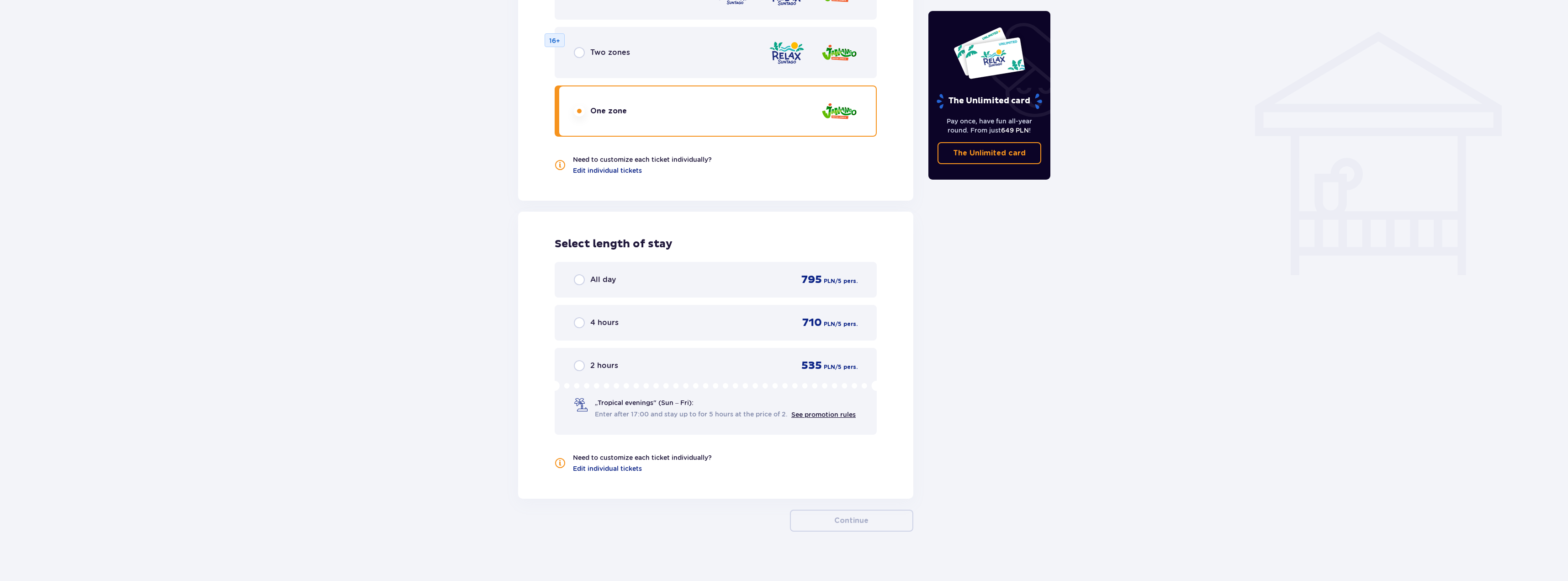
scroll to position [716, 0]
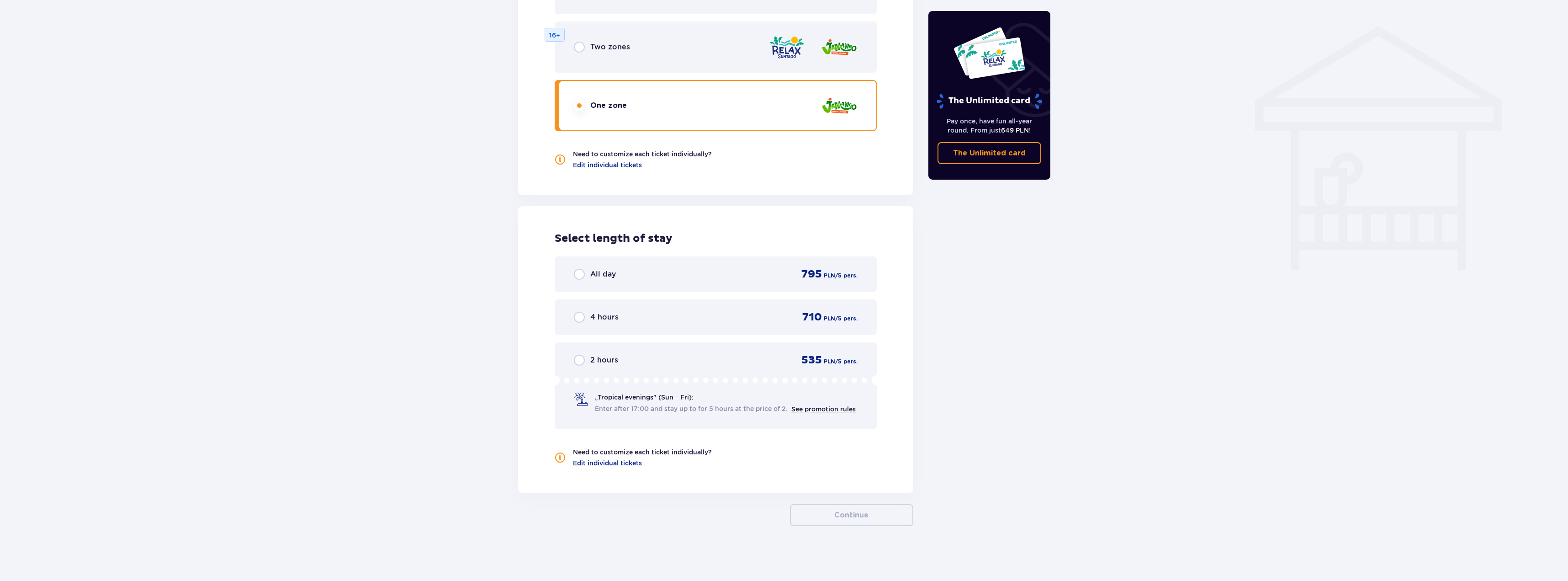
click at [577, 318] on input "radio" at bounding box center [580, 317] width 11 height 11
radio input "true"
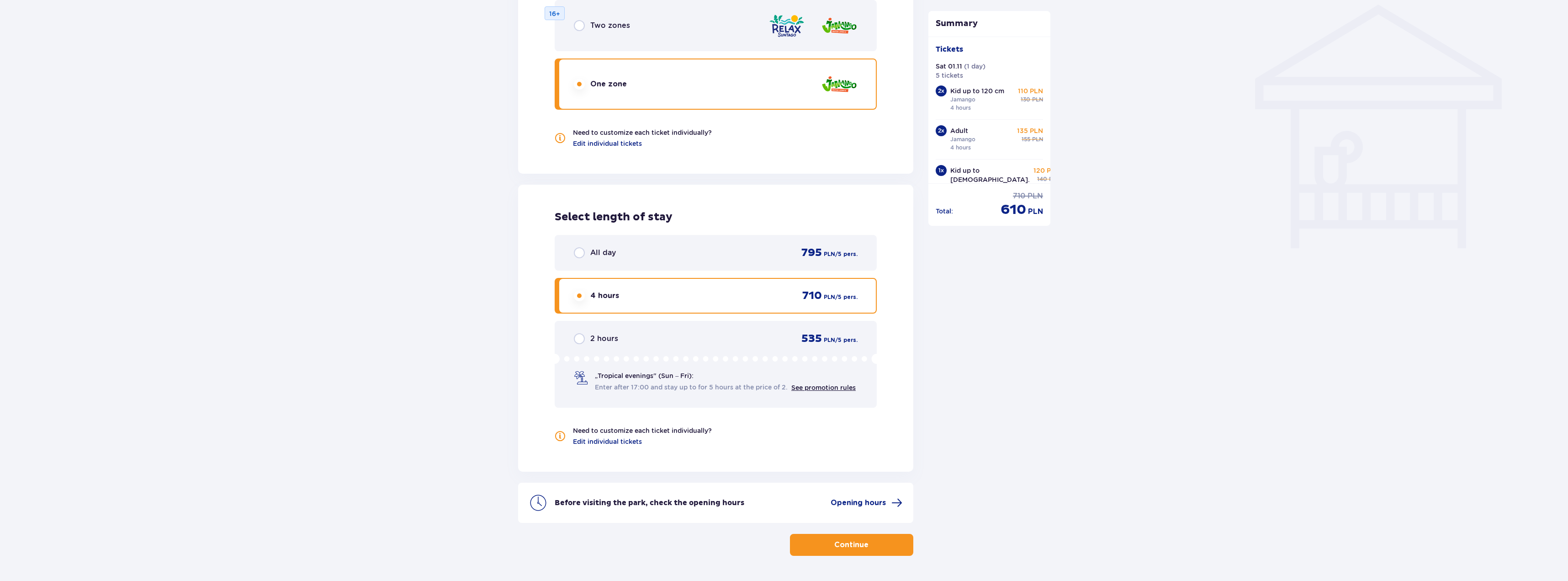
scroll to position [721, 0]
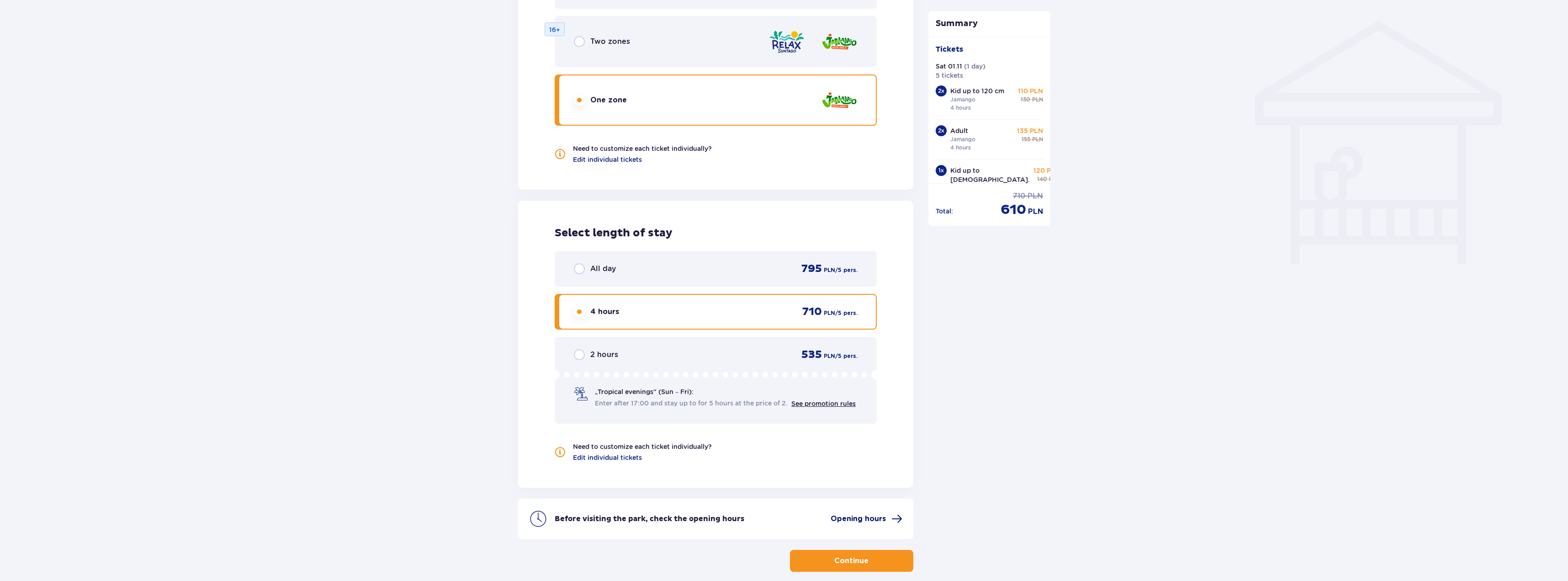
click at [856, 516] on span "Opening hours" at bounding box center [858, 519] width 56 height 10
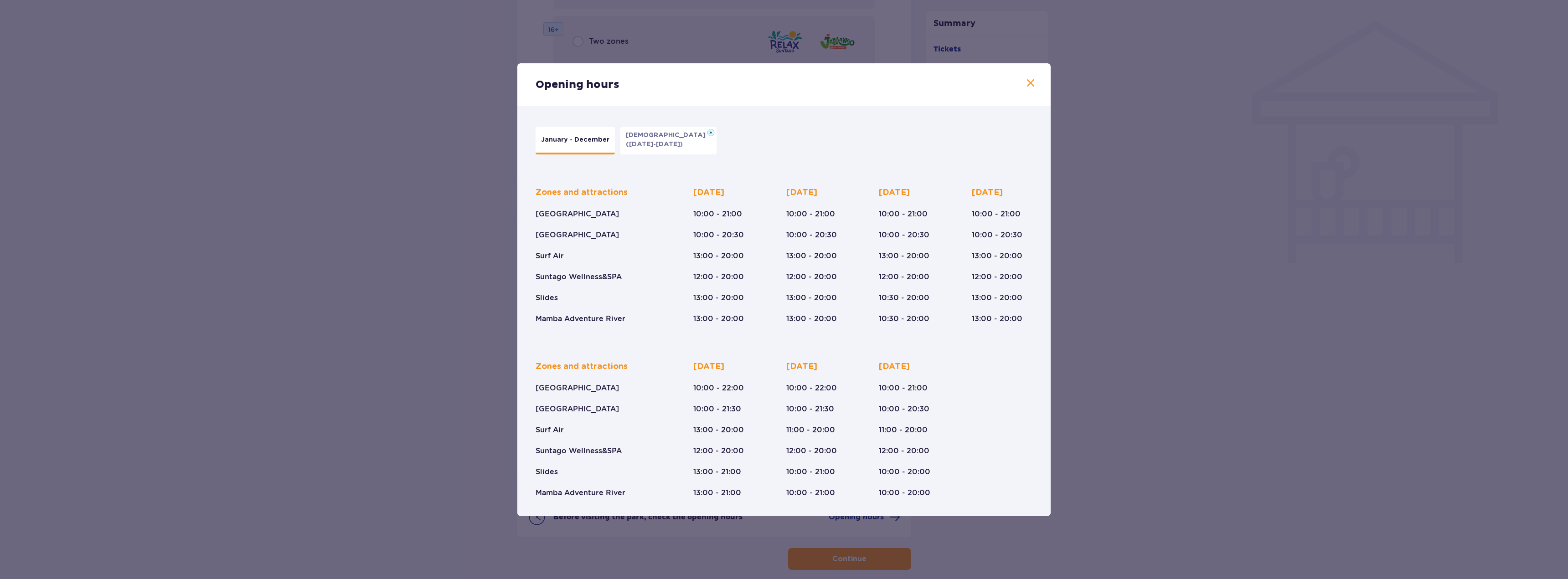
click at [1034, 82] on span at bounding box center [1031, 83] width 11 height 11
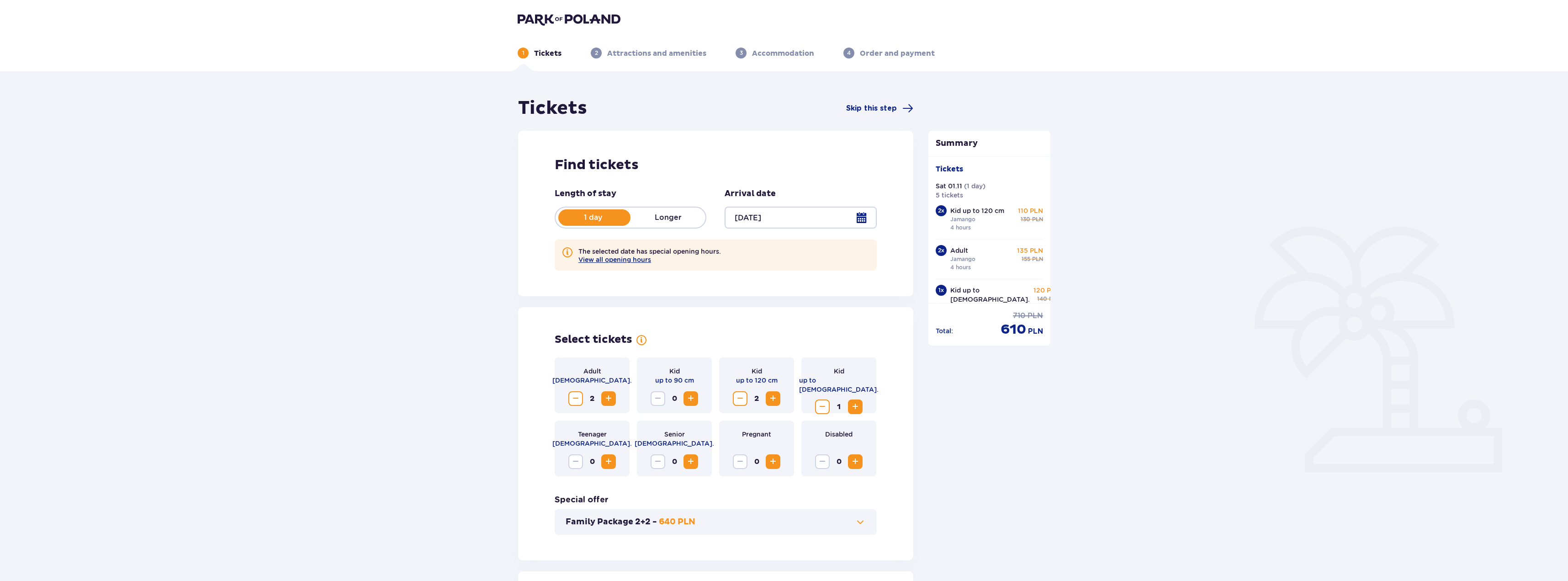
click at [574, 17] on img at bounding box center [569, 19] width 102 height 13
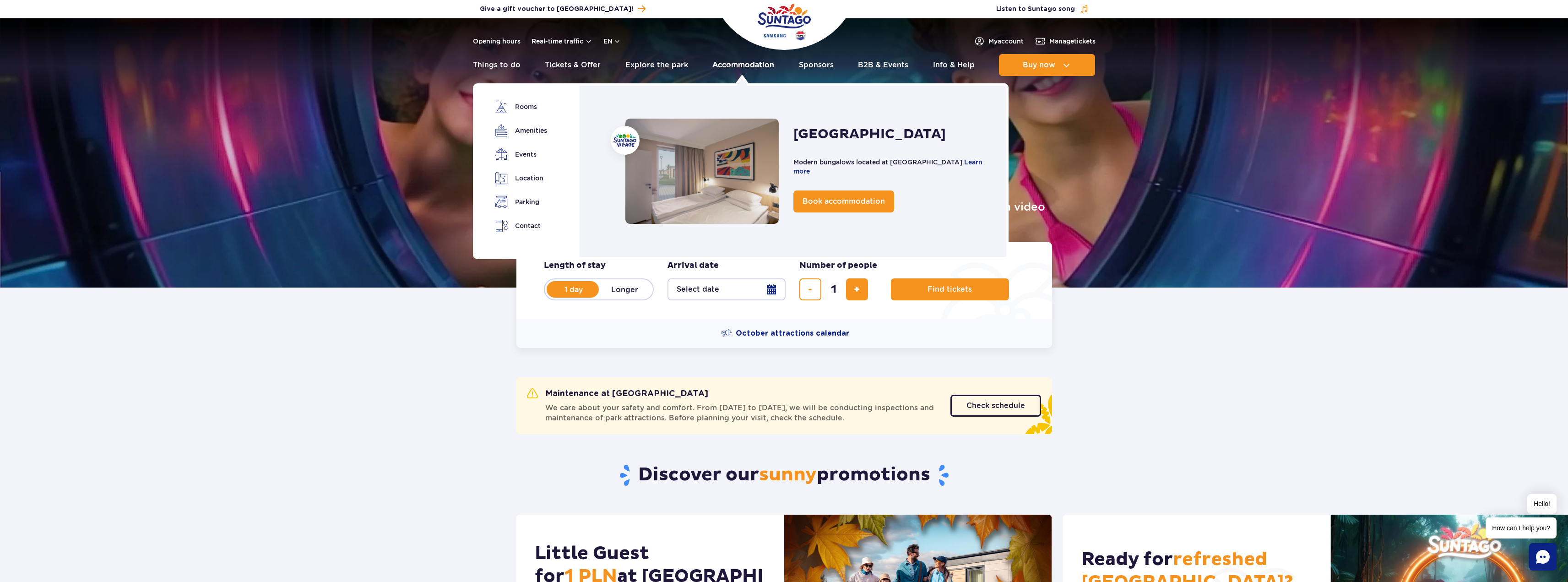
click at [733, 61] on link "Accommodation" at bounding box center [743, 65] width 62 height 22
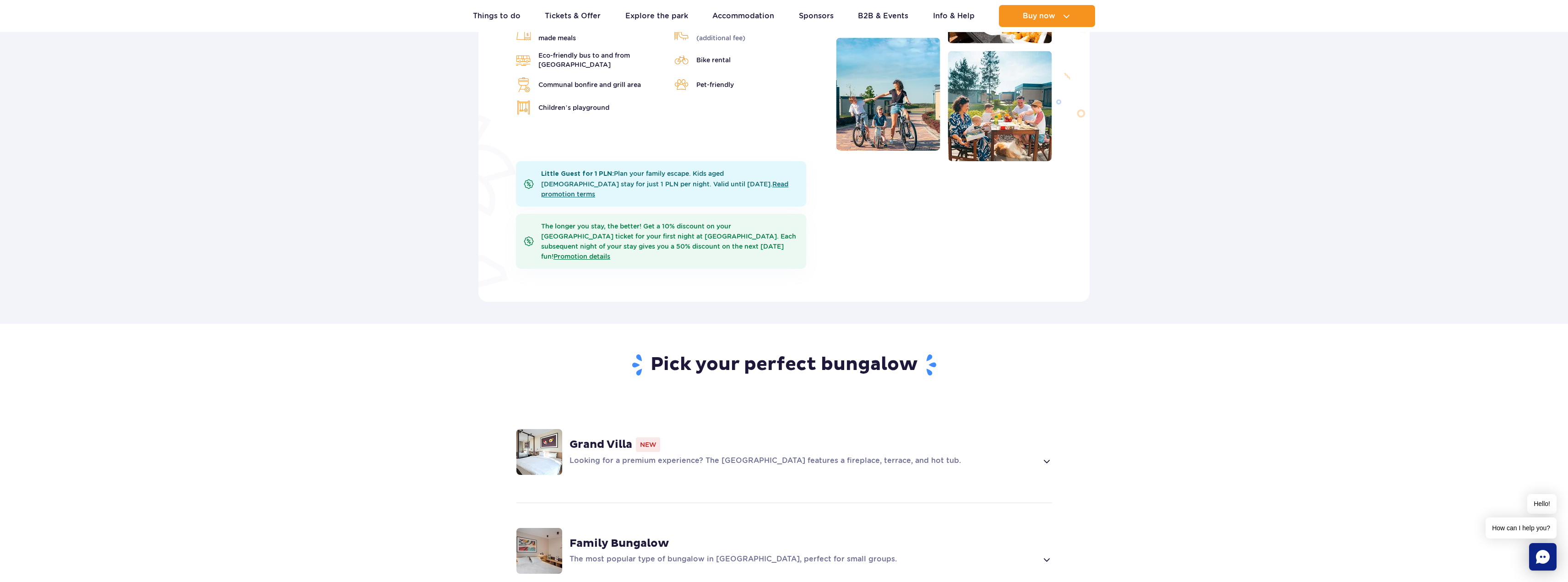
scroll to position [229, 0]
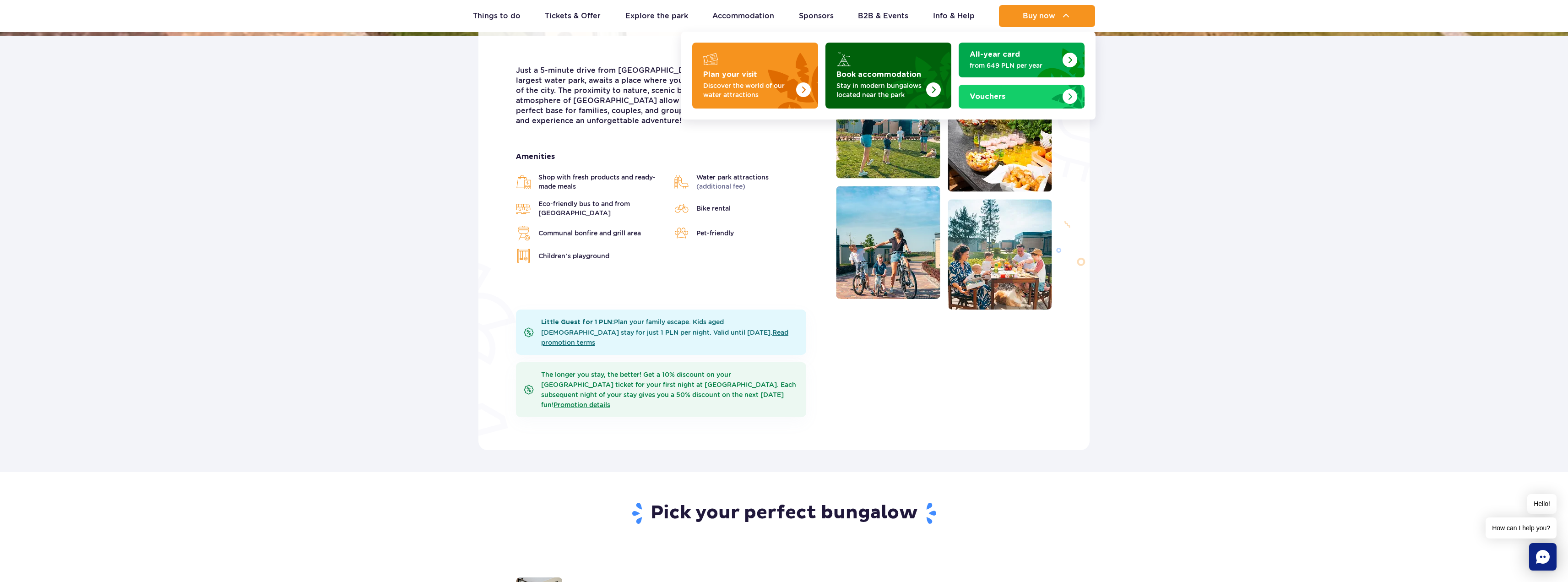
click at [875, 85] on p "Stay in modern bungalows located near the park" at bounding box center [881, 90] width 89 height 18
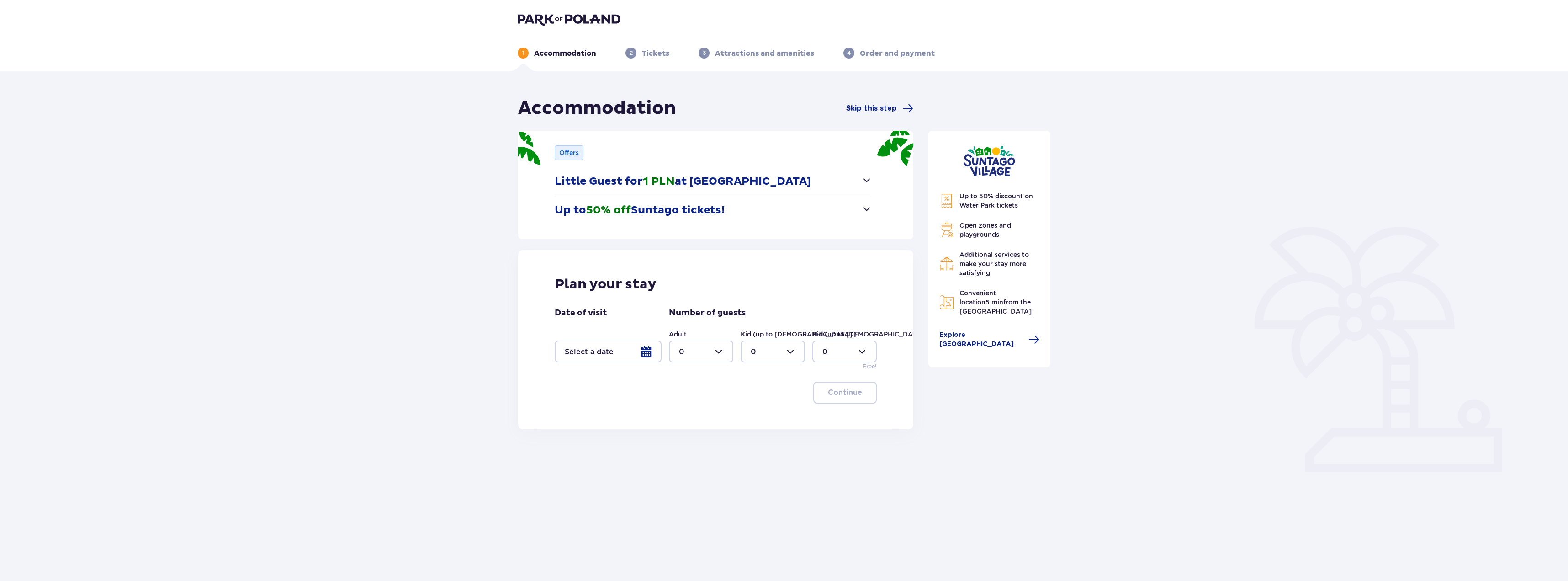
click at [643, 354] on div at bounding box center [608, 352] width 107 height 22
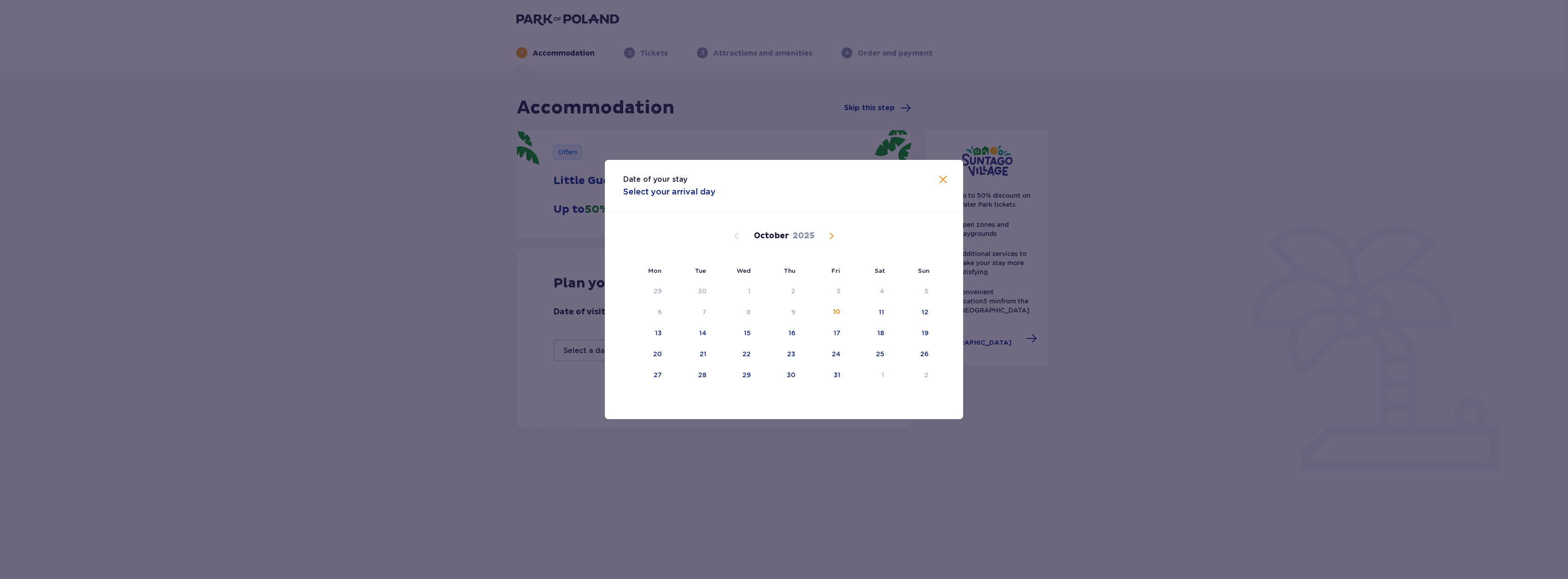
click at [834, 237] on span "Next month" at bounding box center [831, 236] width 11 height 11
click at [890, 287] on div "2" at bounding box center [912, 291] width 45 height 20
click at [875, 291] on div "1" at bounding box center [867, 291] width 44 height 20
click at [1091, 308] on div "Date of your stay Select your arrival day Mon Tue Wed Thu Fri Sat Sun [DATE] 29…" at bounding box center [784, 290] width 1568 height 579
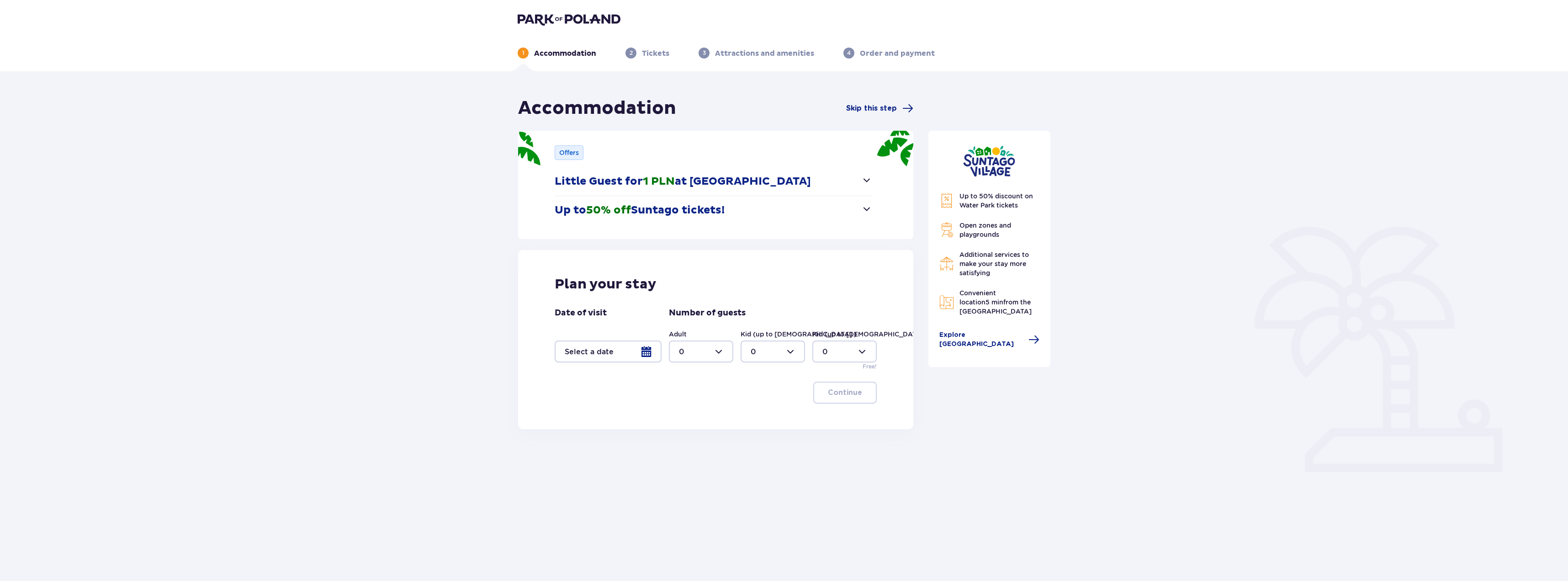
click at [650, 355] on div at bounding box center [608, 352] width 107 height 22
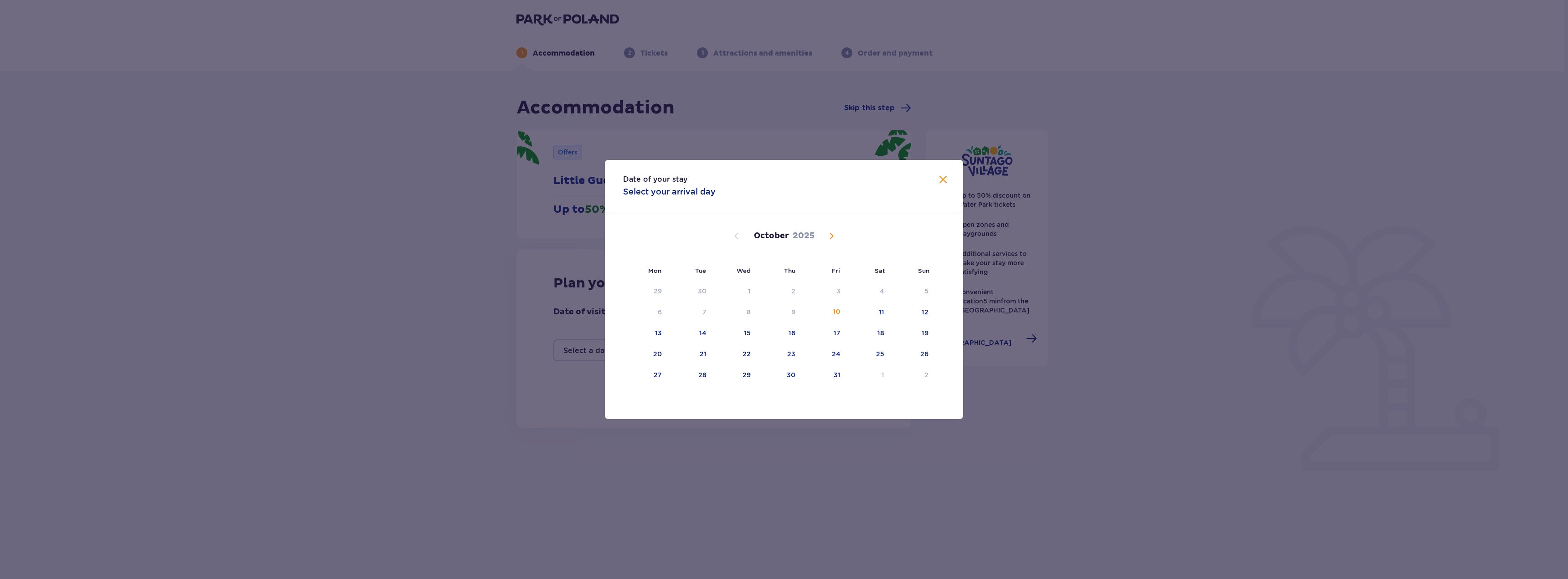
click at [825, 238] on div "[DATE]" at bounding box center [784, 236] width 302 height 11
click at [830, 235] on span "Next month" at bounding box center [831, 236] width 11 height 11
click at [830, 233] on span "Next month" at bounding box center [831, 236] width 11 height 11
click at [737, 235] on span "Previous month" at bounding box center [737, 236] width 11 height 11
click at [881, 291] on div "1" at bounding box center [882, 291] width 2 height 9
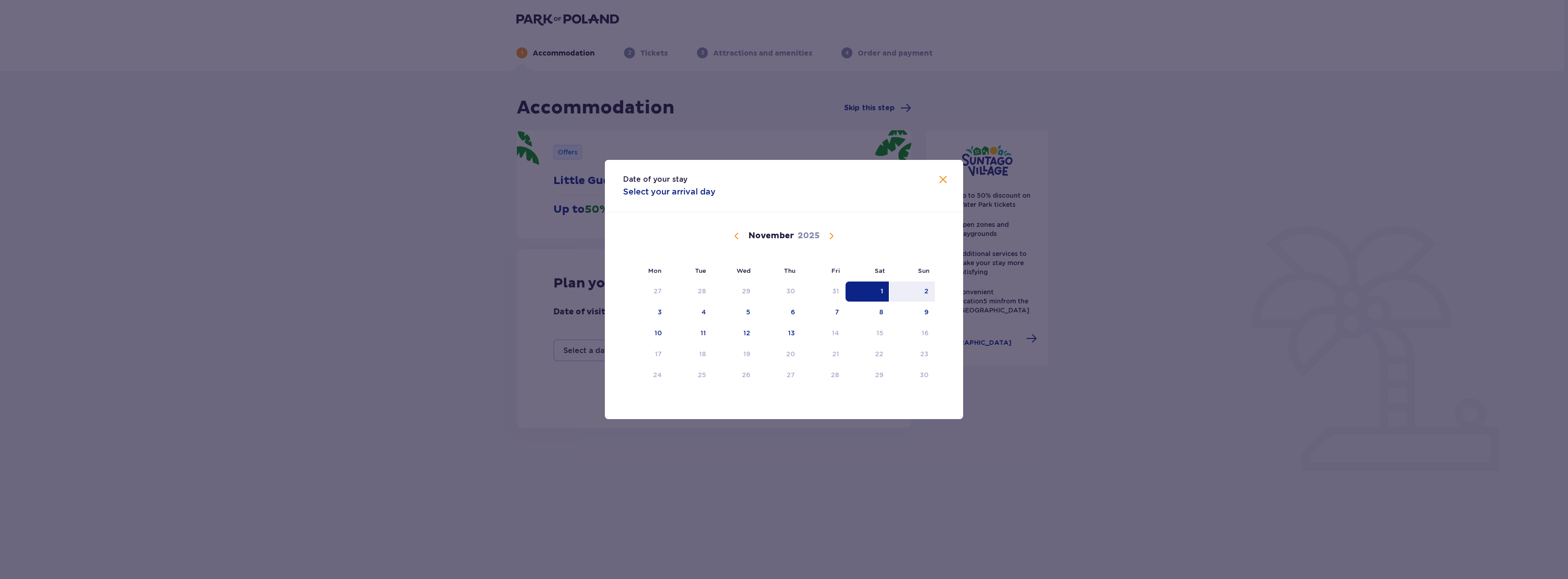
click at [880, 292] on div "1" at bounding box center [867, 291] width 44 height 20
click at [933, 290] on div "2" at bounding box center [912, 291] width 45 height 20
type input "[DATE] - [DATE]"
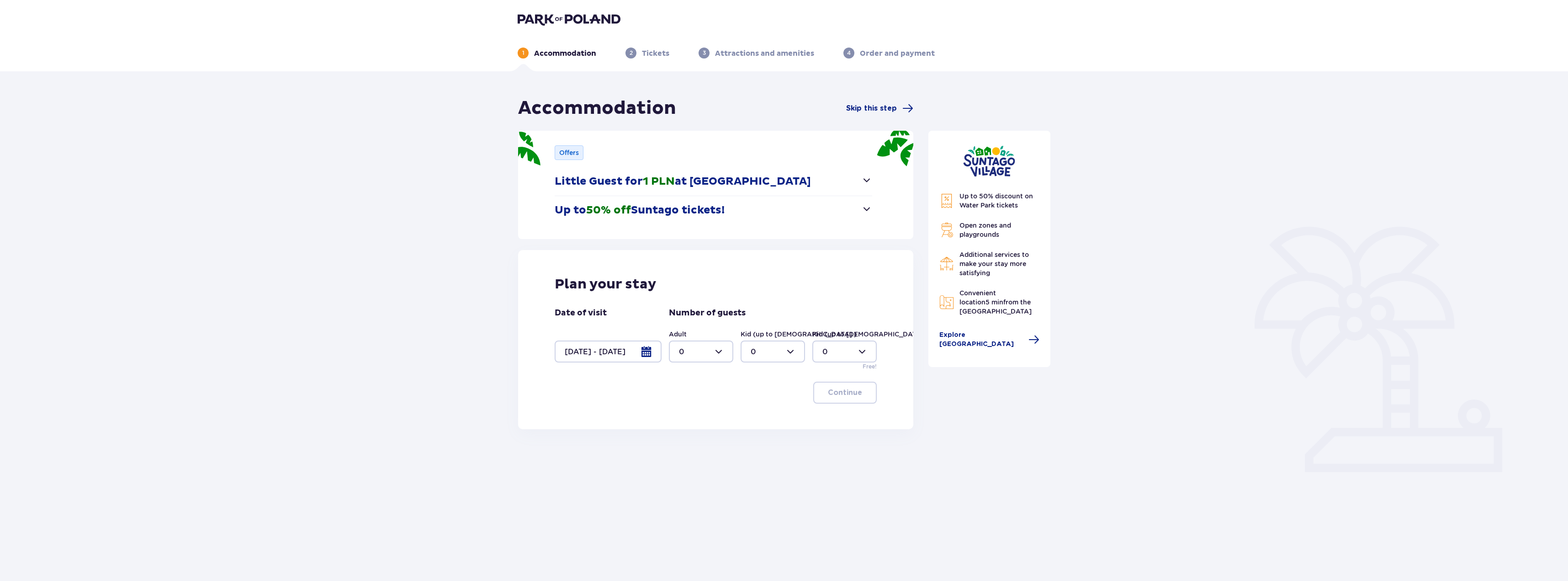
click at [694, 350] on div at bounding box center [701, 352] width 65 height 22
click at [692, 418] on div "2" at bounding box center [701, 417] width 45 height 10
type input "2"
click at [769, 352] on div at bounding box center [773, 352] width 65 height 22
click at [754, 416] on p "2" at bounding box center [752, 417] width 4 height 10
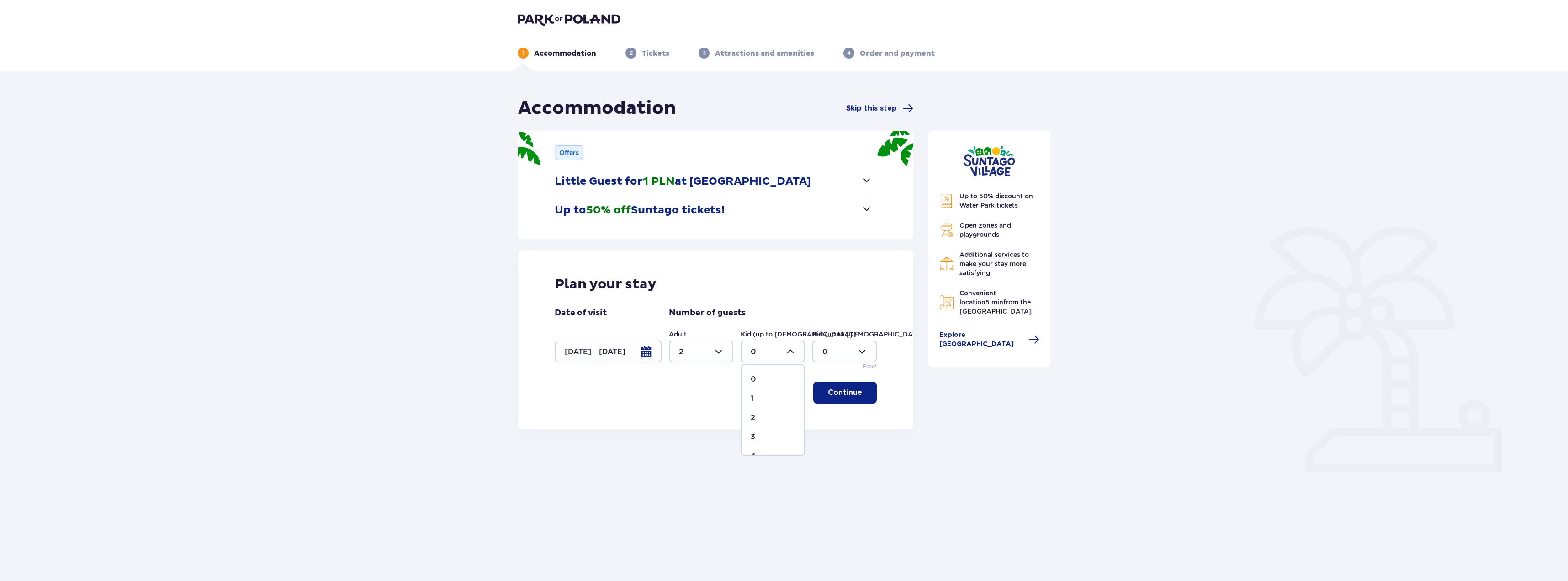
type input "2"
click at [835, 394] on p "Continue" at bounding box center [845, 392] width 34 height 10
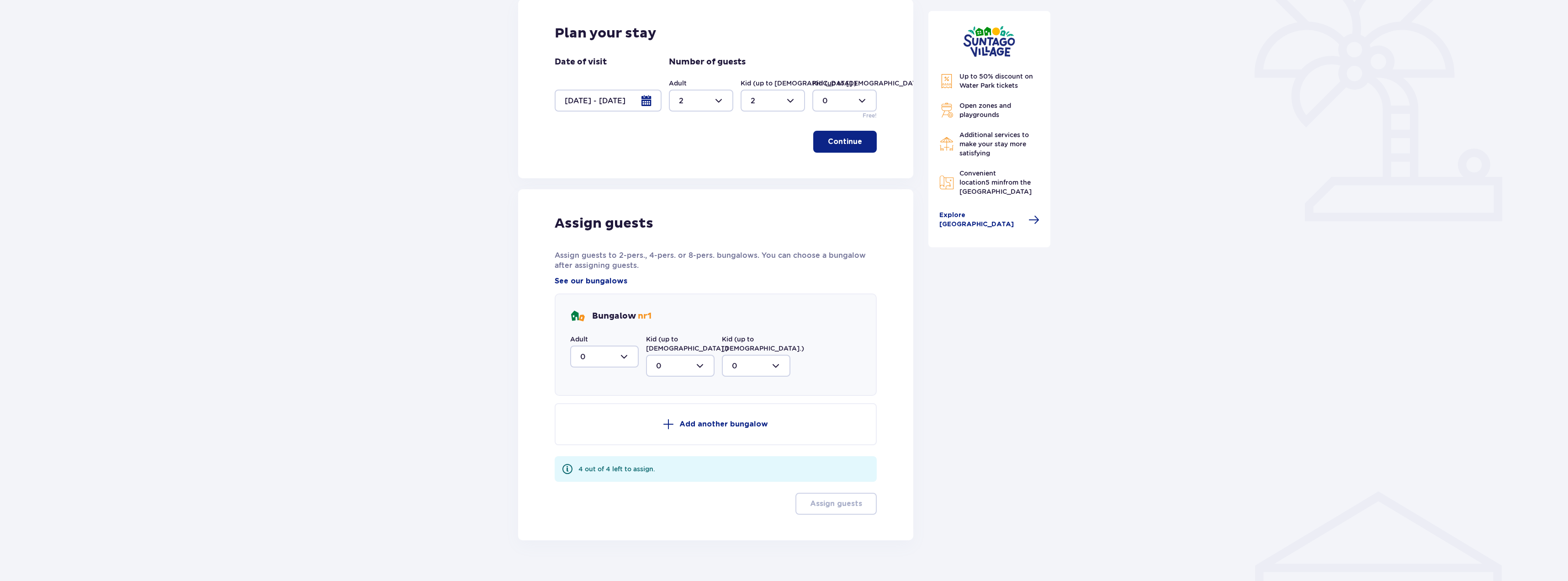
scroll to position [256, 0]
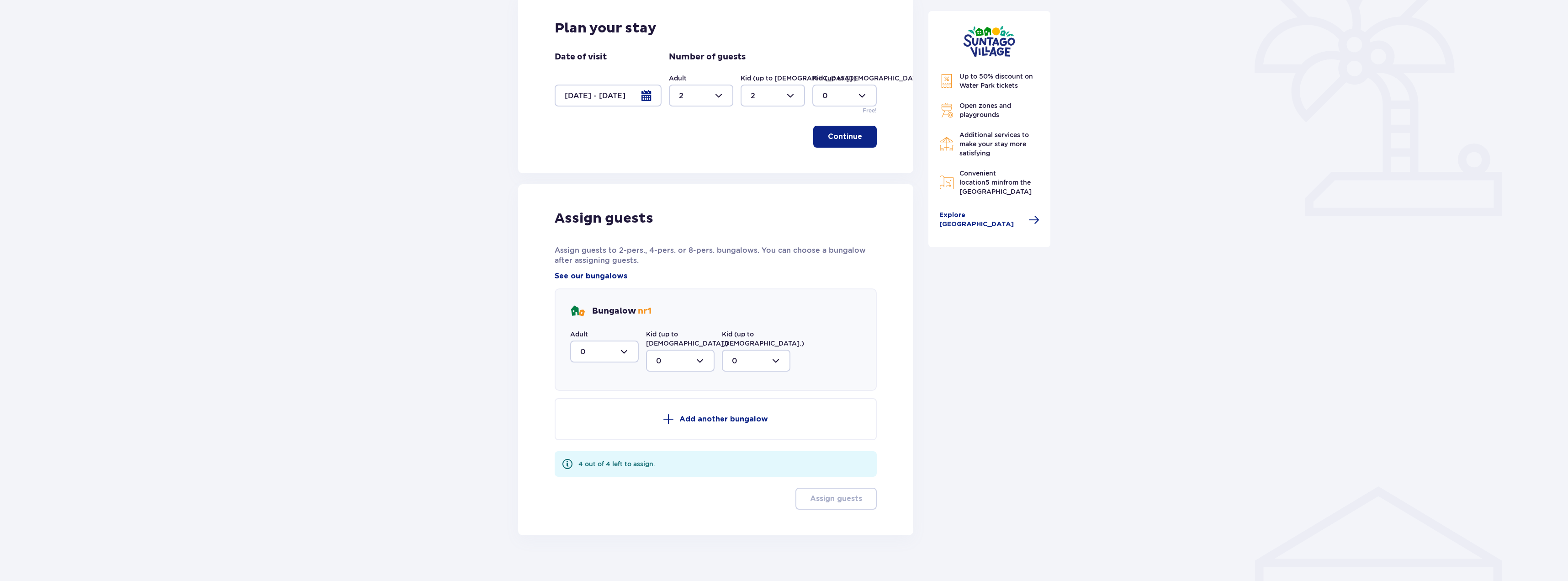
click at [597, 350] on div at bounding box center [605, 352] width 68 height 22
click at [591, 416] on div "2" at bounding box center [604, 417] width 48 height 10
type input "2"
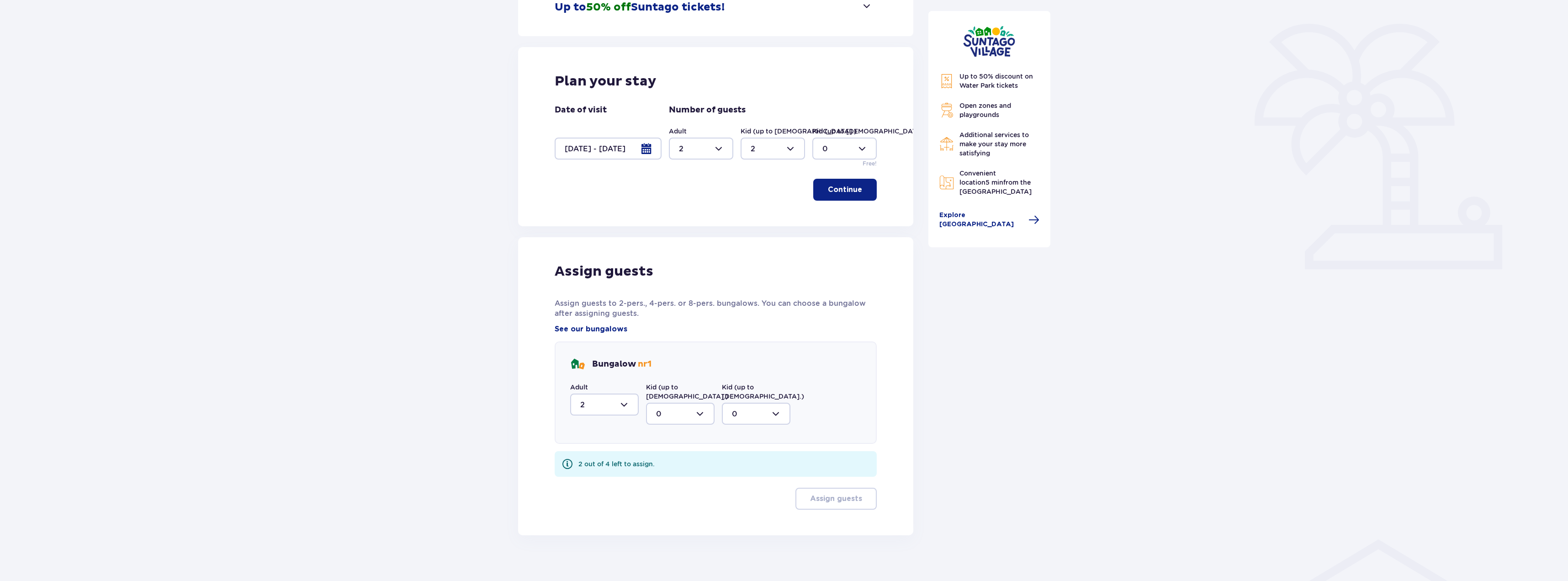
click at [671, 404] on div at bounding box center [680, 414] width 68 height 22
drag, startPoint x: 656, startPoint y: 471, endPoint x: 687, endPoint y: 465, distance: 31.6
click at [655, 471] on span "2" at bounding box center [680, 480] width 67 height 19
type input "2"
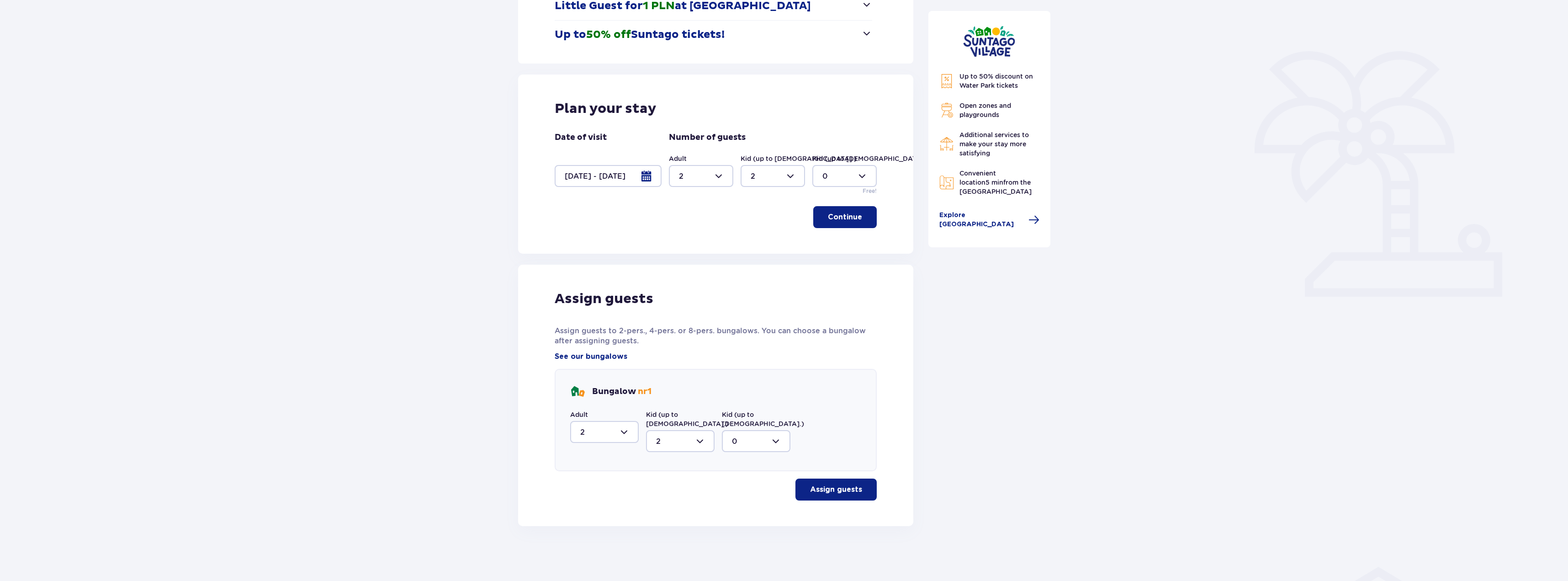
scroll to position [167, 0]
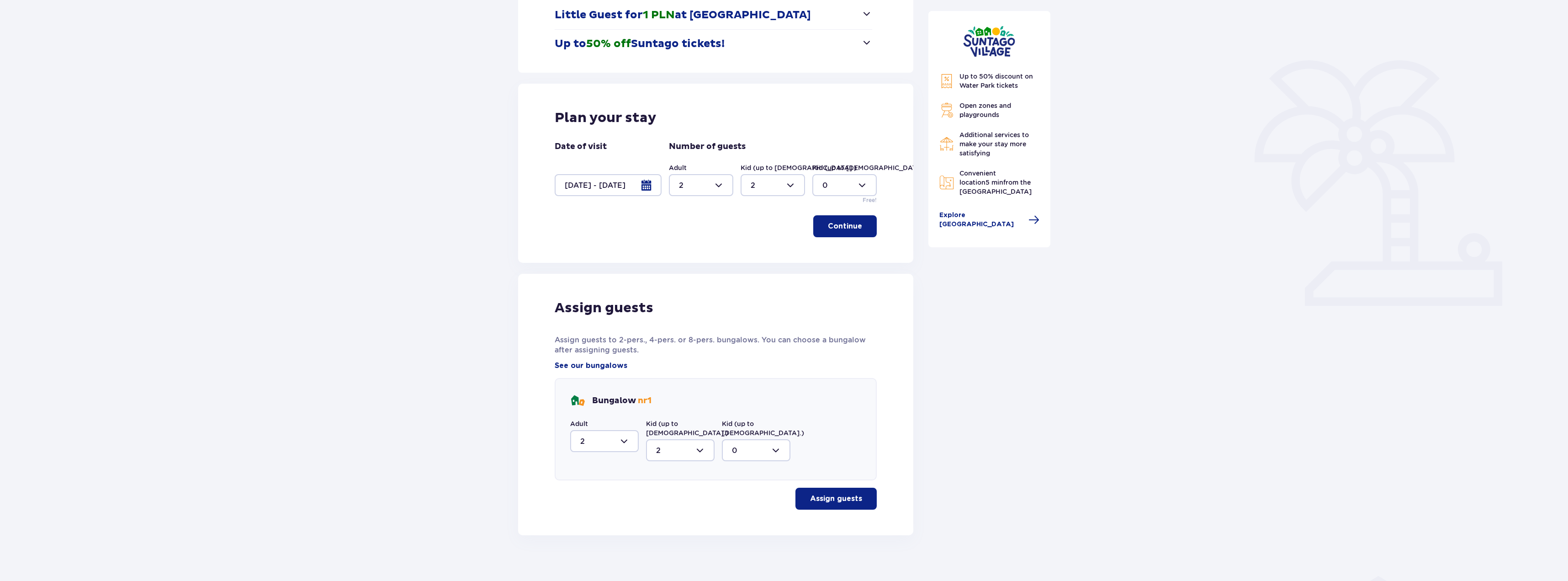
click at [833, 494] on p "Assign guests" at bounding box center [836, 499] width 52 height 10
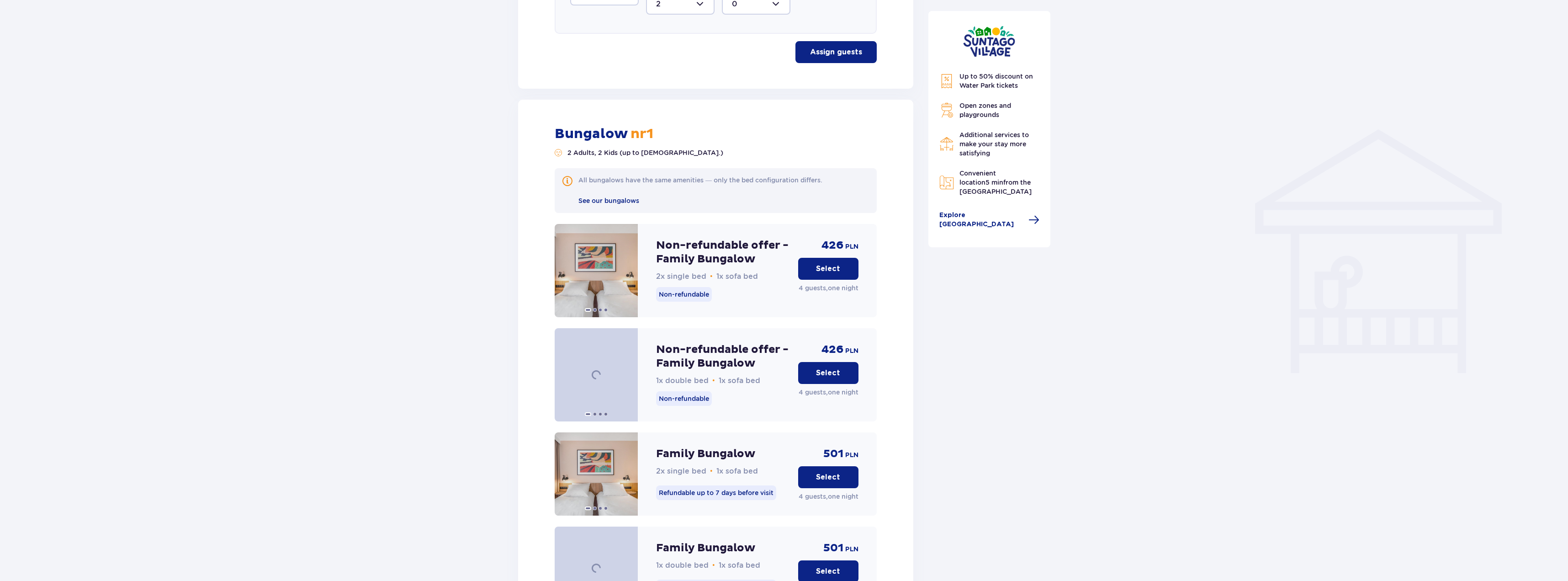
scroll to position [692, 0]
